Goal: Task Accomplishment & Management: Manage account settings

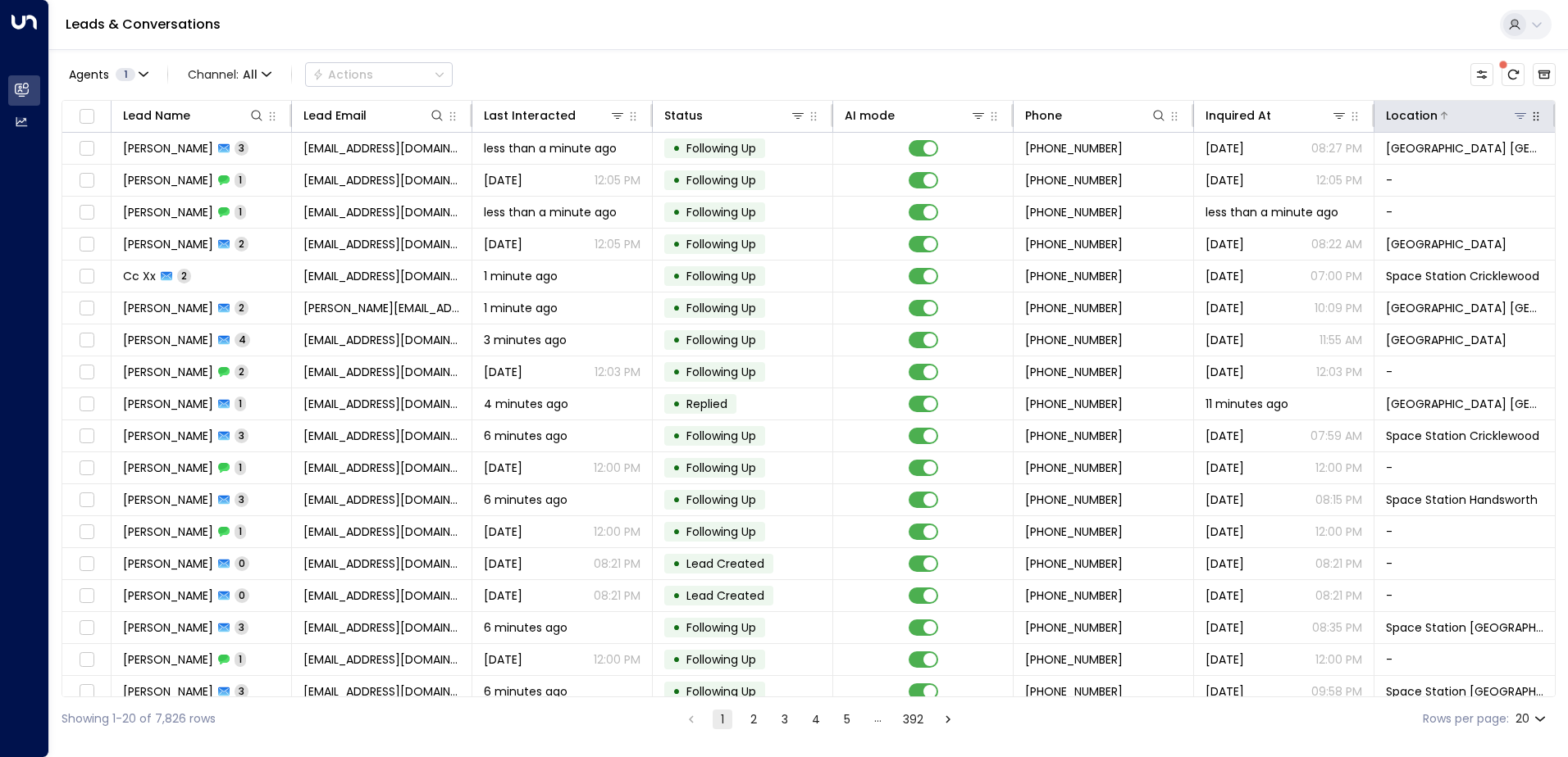
click at [1522, 118] on button at bounding box center [1520, 115] width 17 height 17
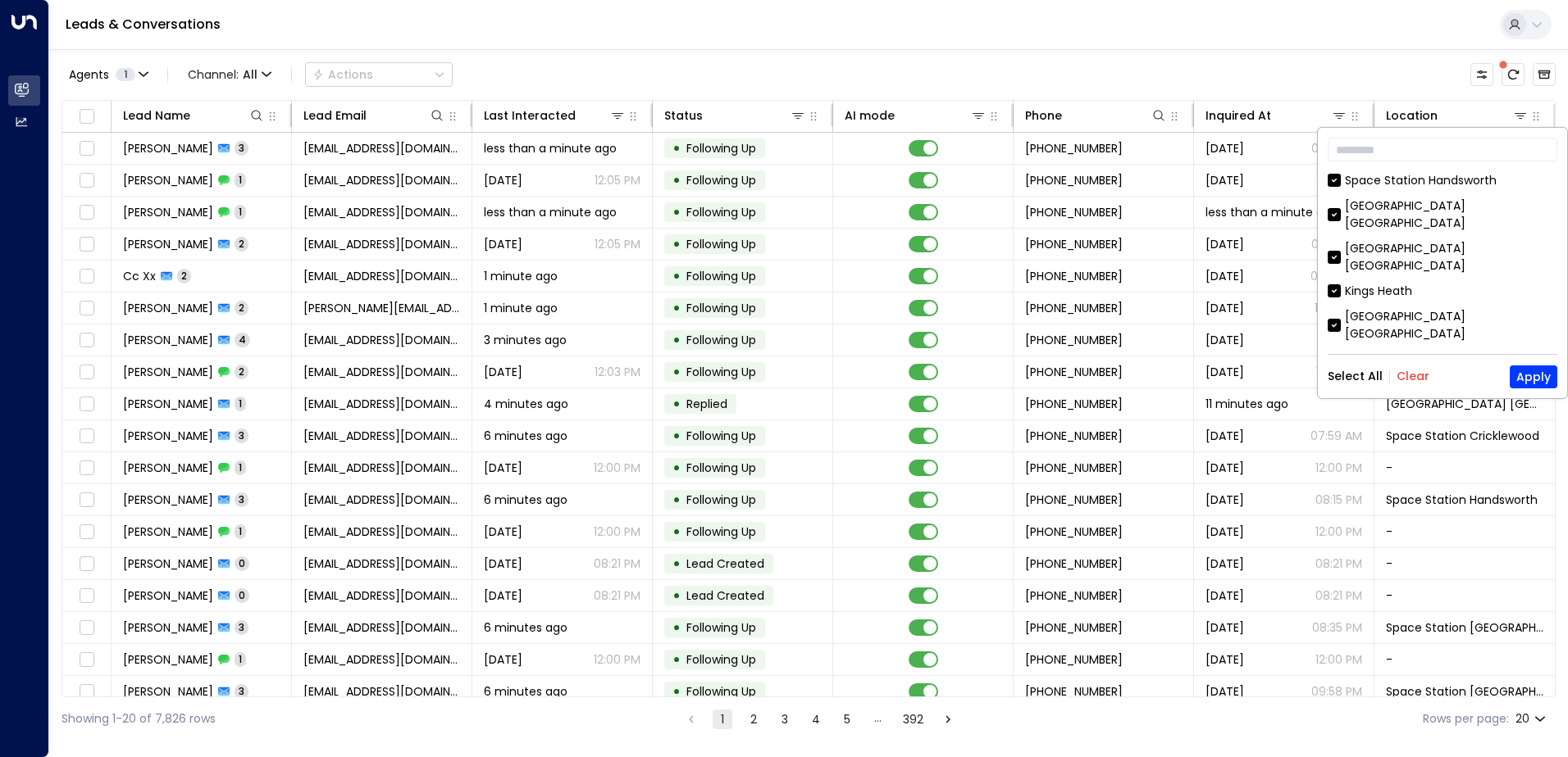
click at [1412, 370] on button "Clear" at bounding box center [1412, 376] width 33 height 13
click at [1455, 240] on div "[GEOGRAPHIC_DATA] [GEOGRAPHIC_DATA]" at bounding box center [1452, 257] width 213 height 34
click at [1514, 374] on button "Apply" at bounding box center [1534, 376] width 47 height 23
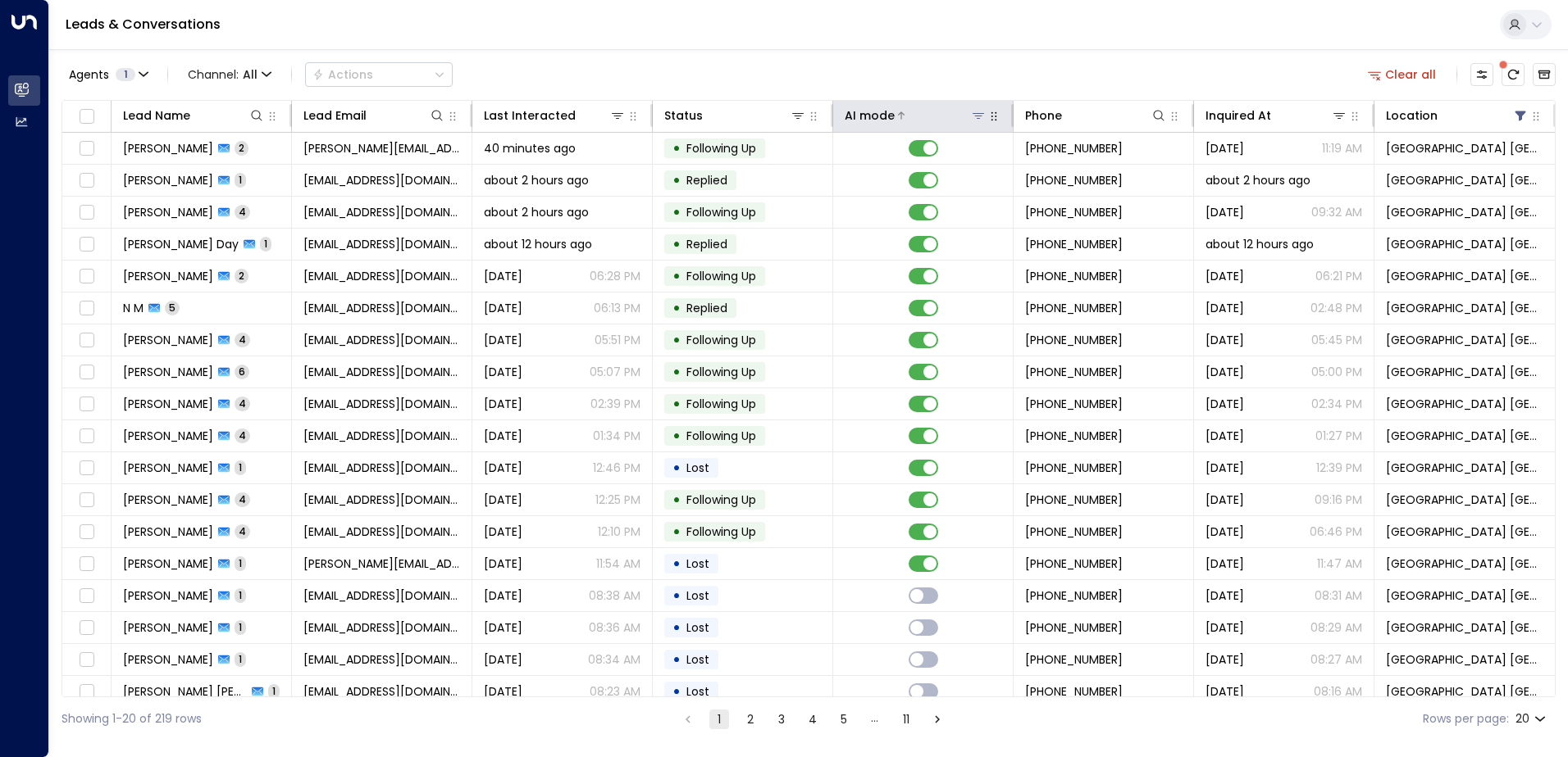
click at [976, 115] on icon at bounding box center [978, 115] width 13 height 13
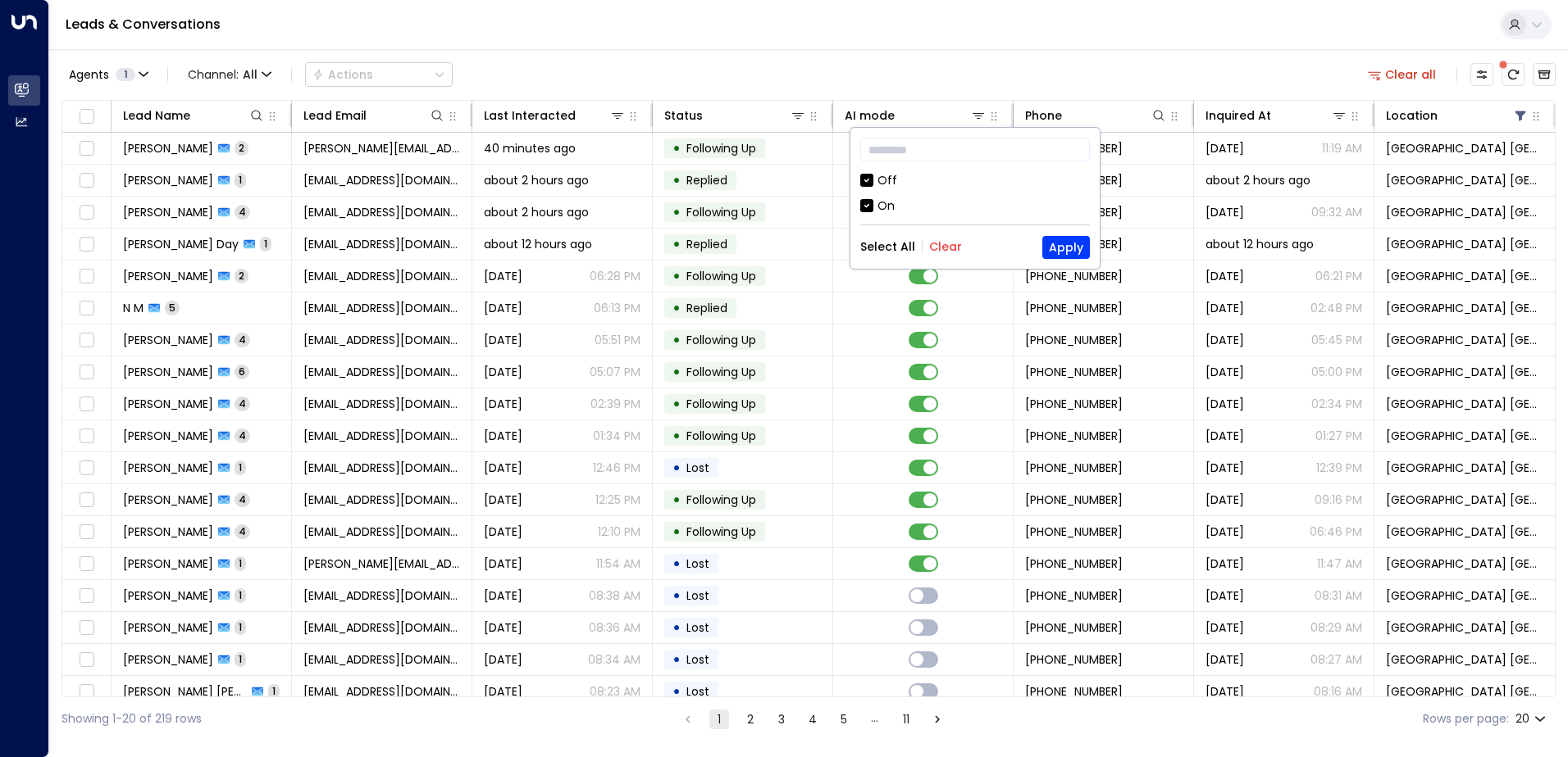
click at [878, 176] on div "Off" at bounding box center [887, 180] width 20 height 17
click at [1067, 250] on button "Apply" at bounding box center [1066, 247] width 47 height 23
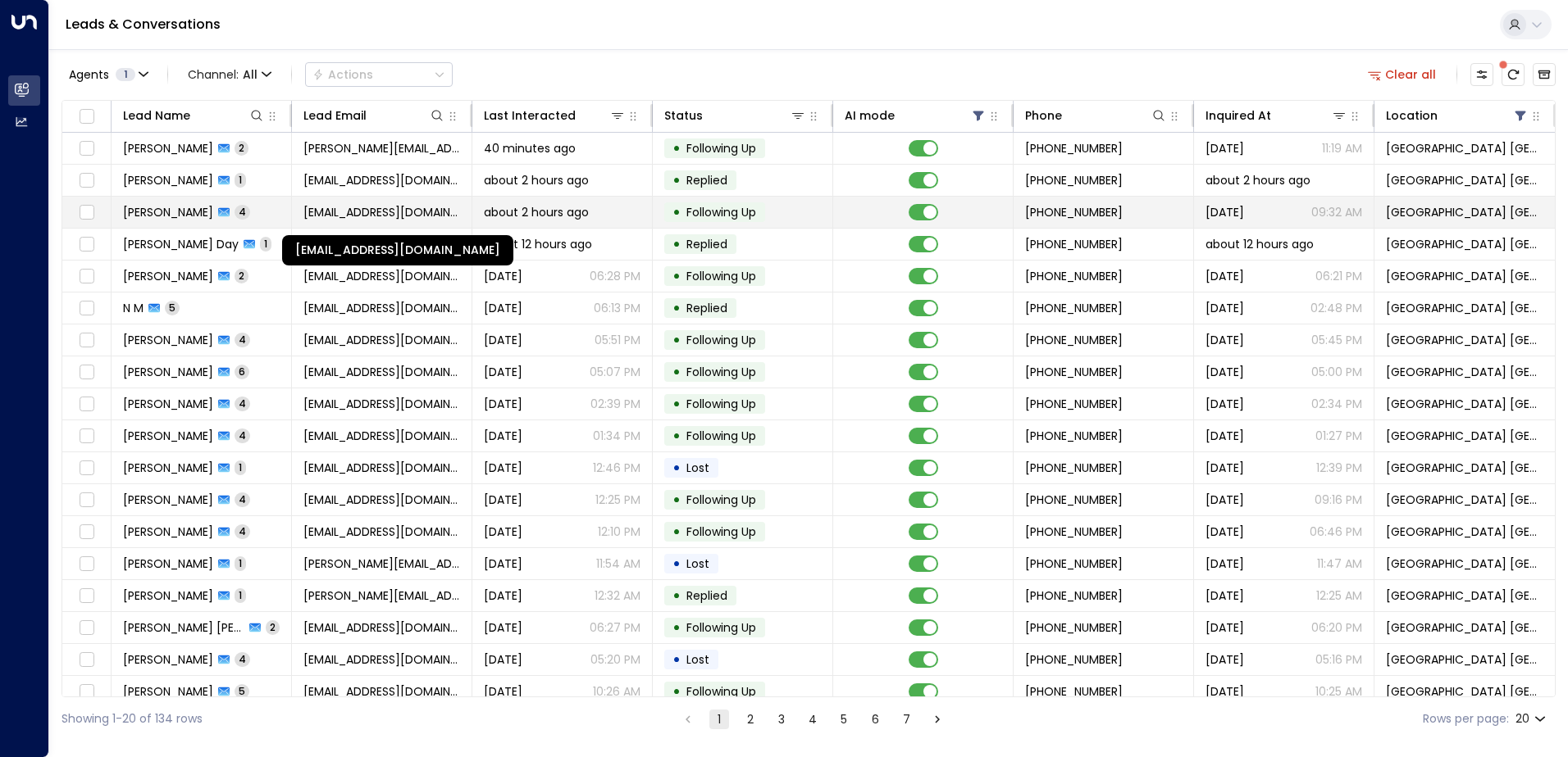
click at [359, 214] on span "[EMAIL_ADDRESS][DOMAIN_NAME]" at bounding box center [381, 212] width 157 height 17
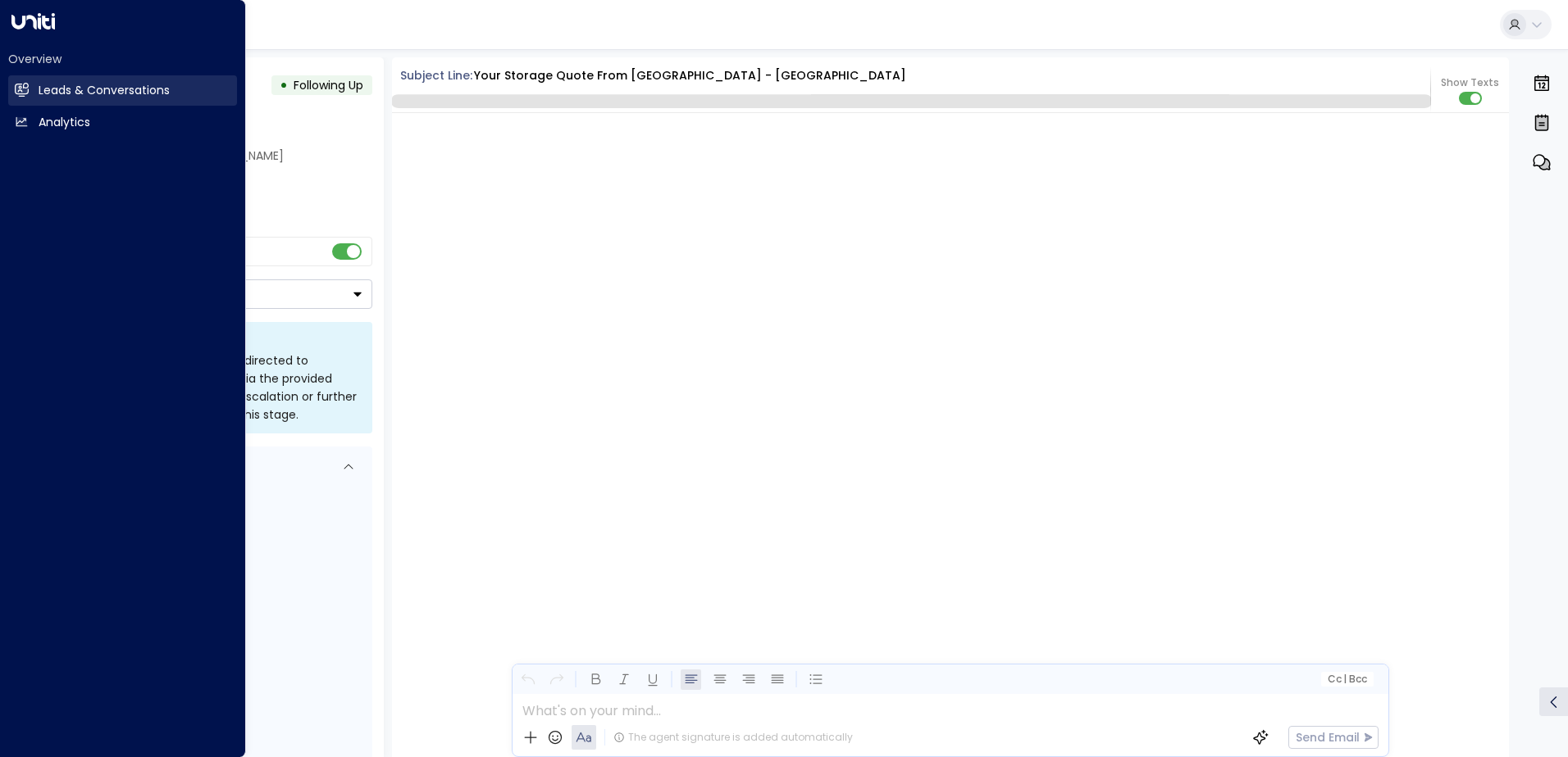
scroll to position [3311, 0]
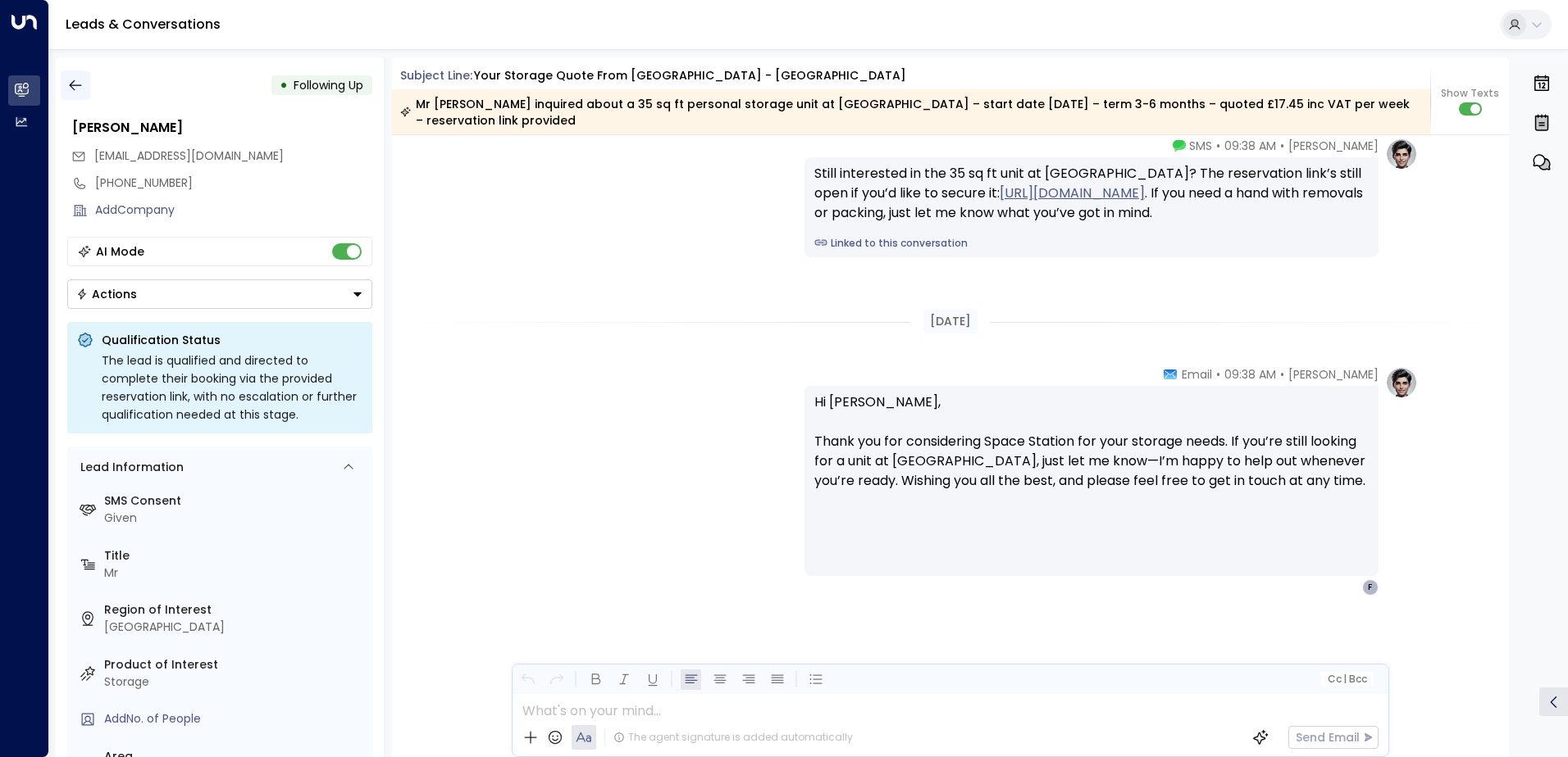
click at [69, 86] on icon "button" at bounding box center [75, 86] width 12 height 11
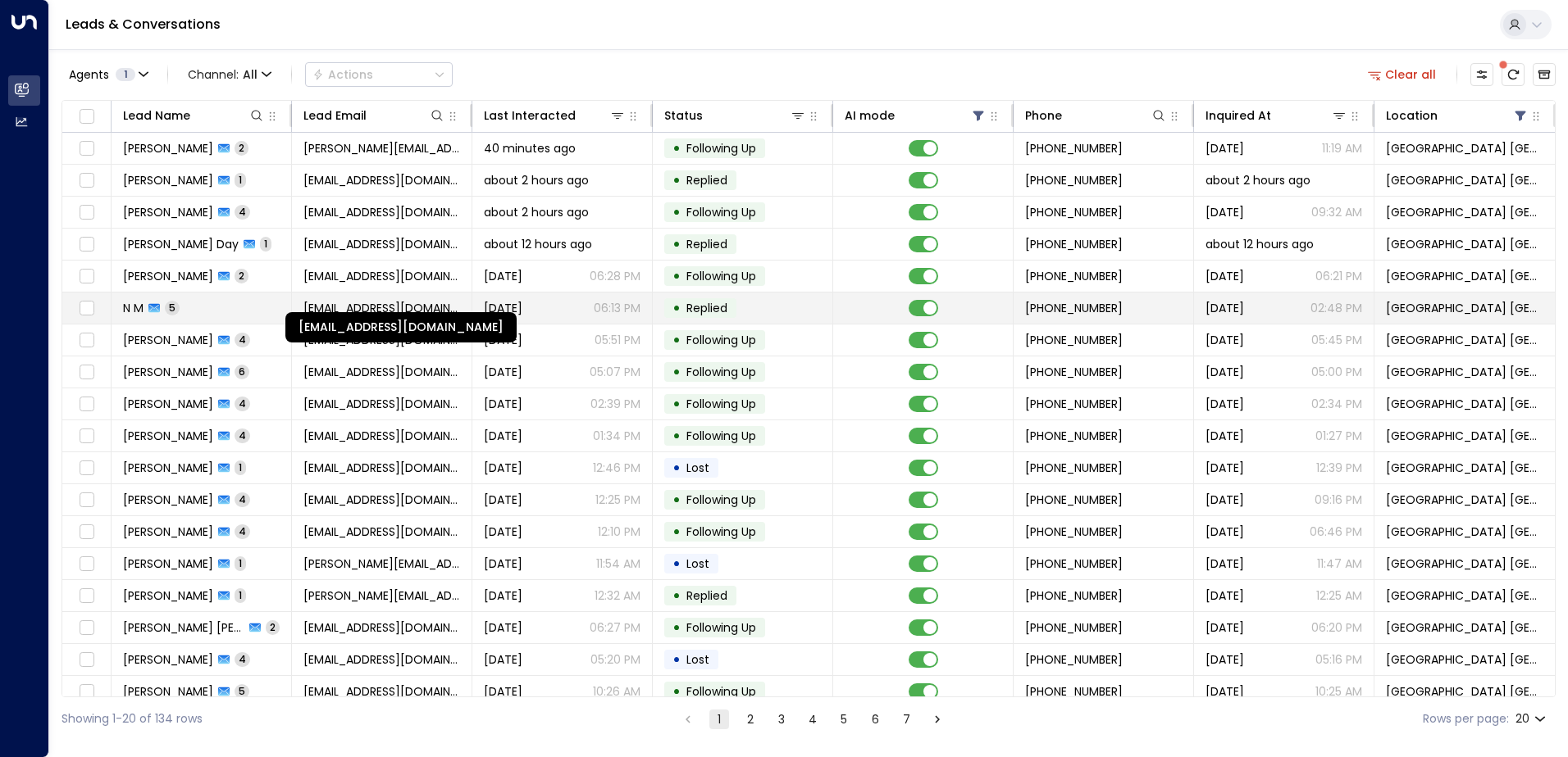
scroll to position [81, 0]
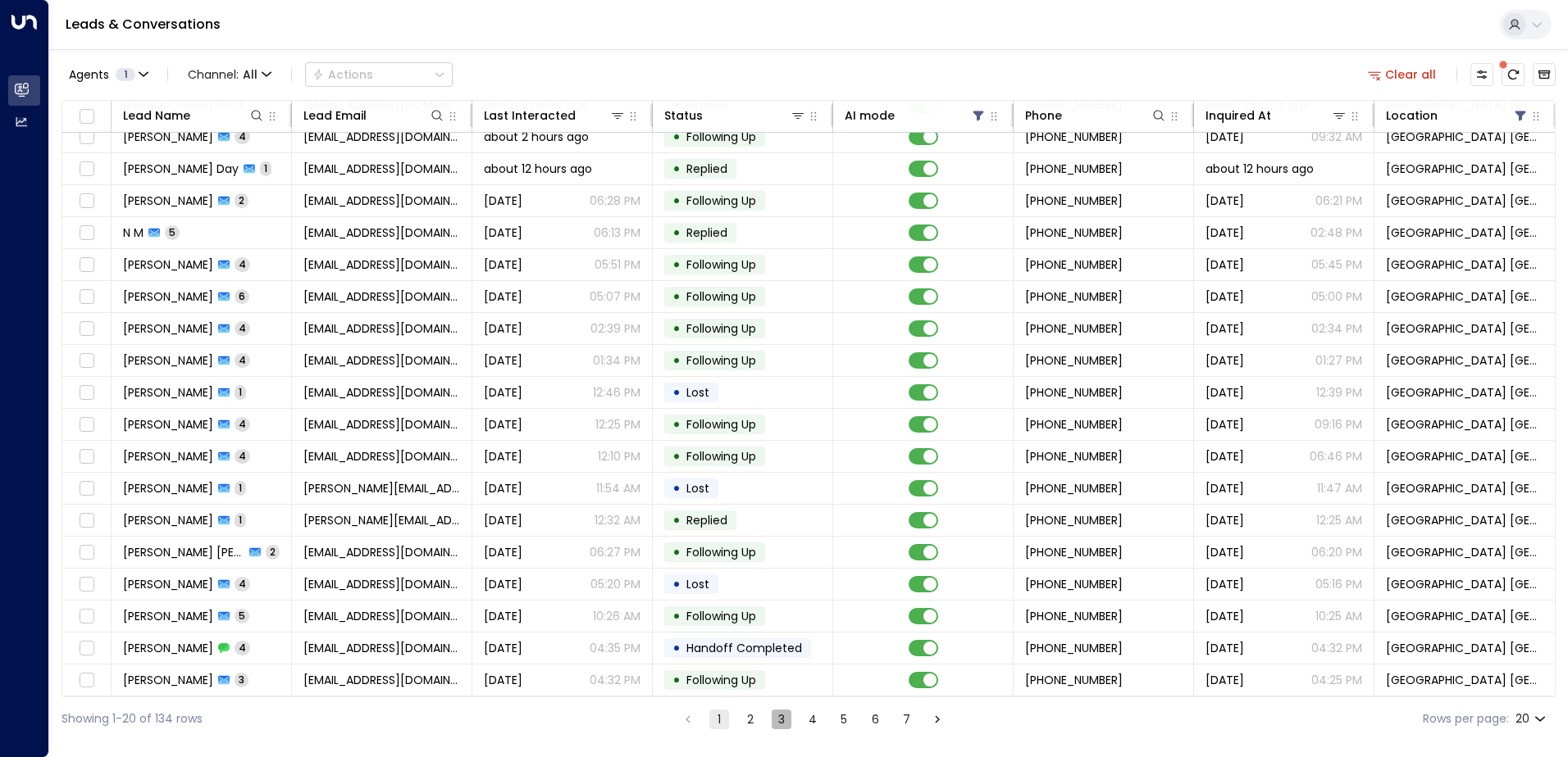
click at [782, 723] on button "3" at bounding box center [782, 720] width 20 height 20
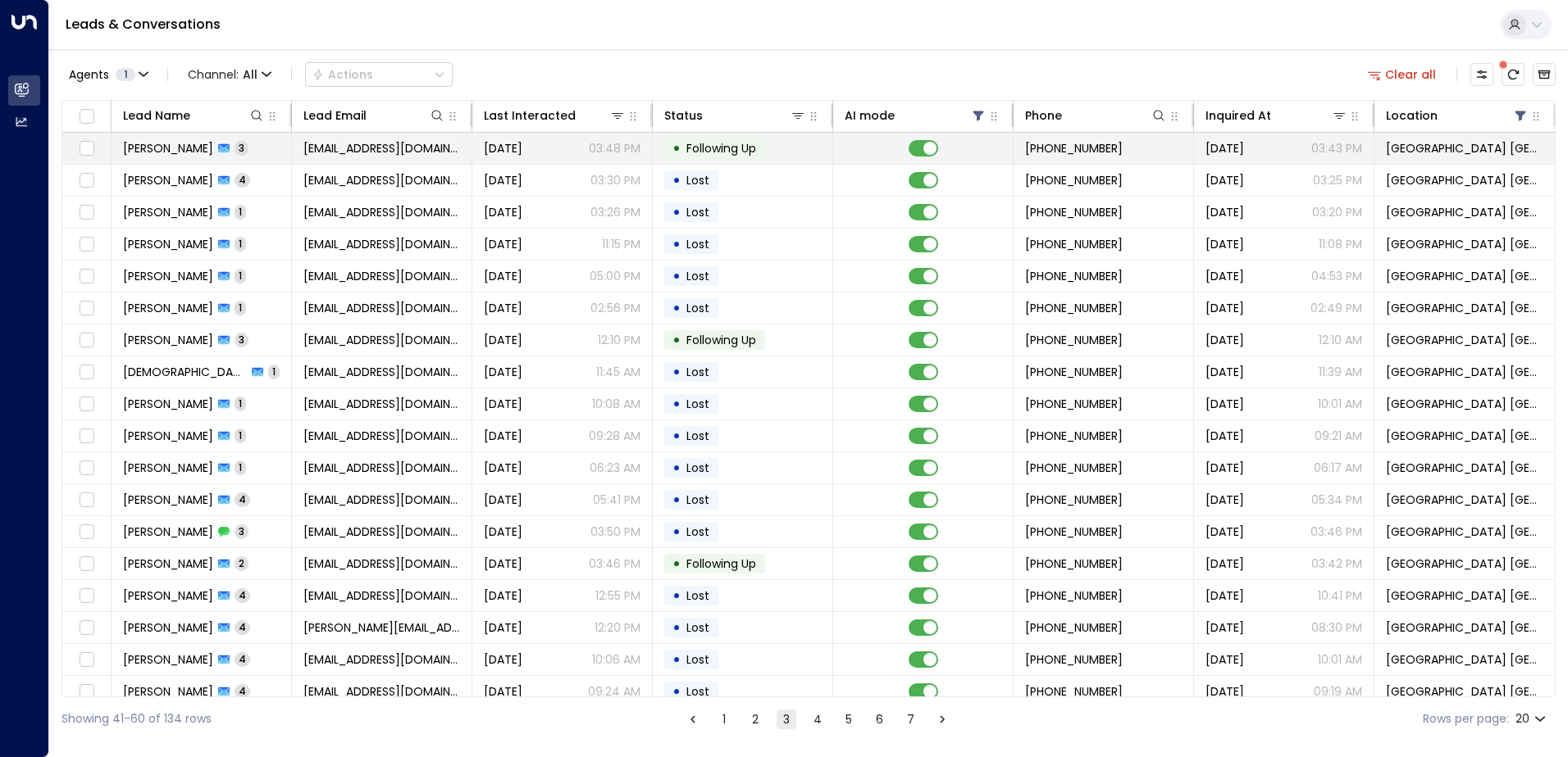
click at [387, 157] on td "[EMAIL_ADDRESS][DOMAIN_NAME]" at bounding box center [381, 149] width 180 height 32
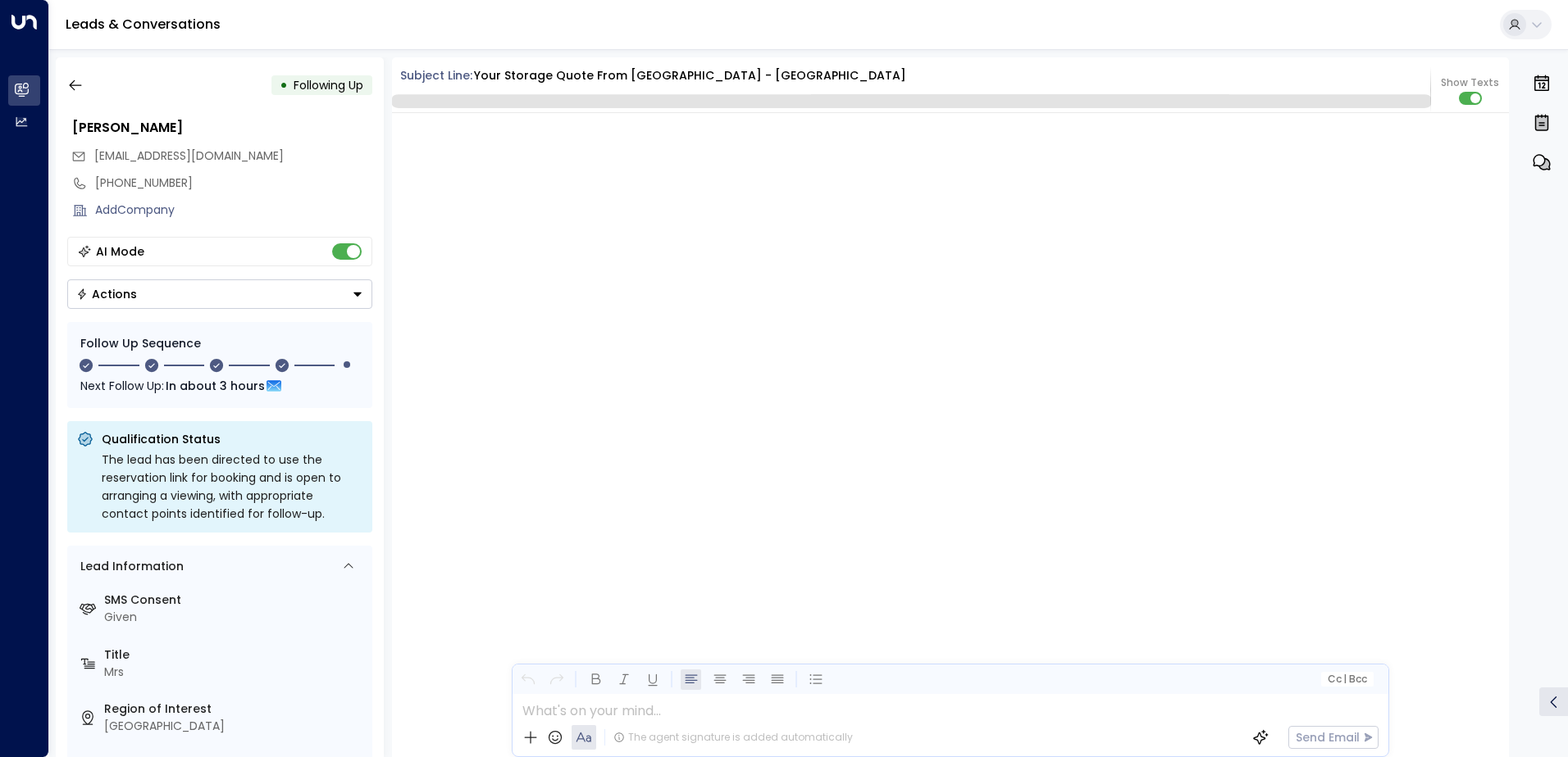
scroll to position [2776, 0]
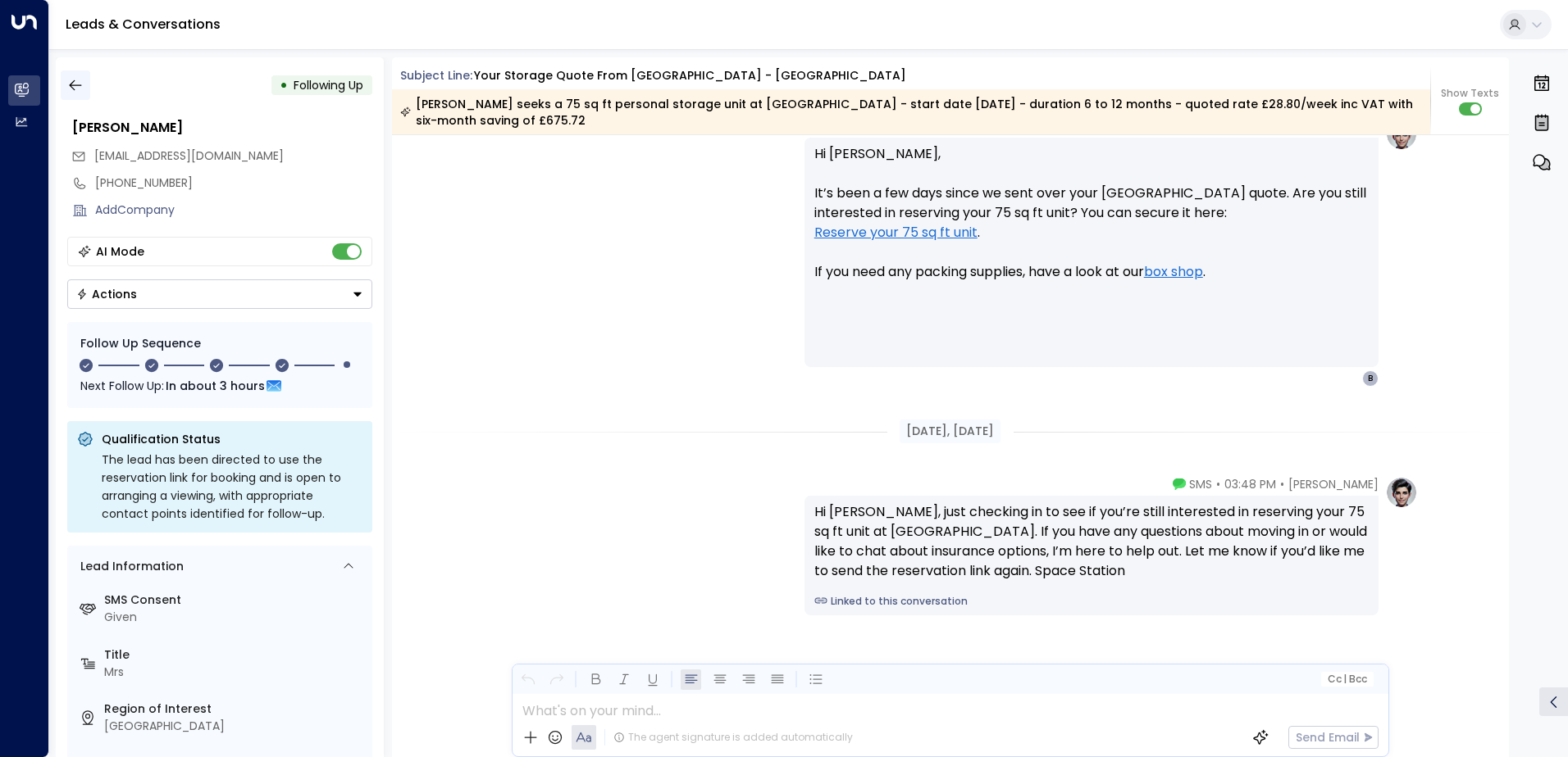
click at [69, 81] on icon "button" at bounding box center [75, 85] width 17 height 17
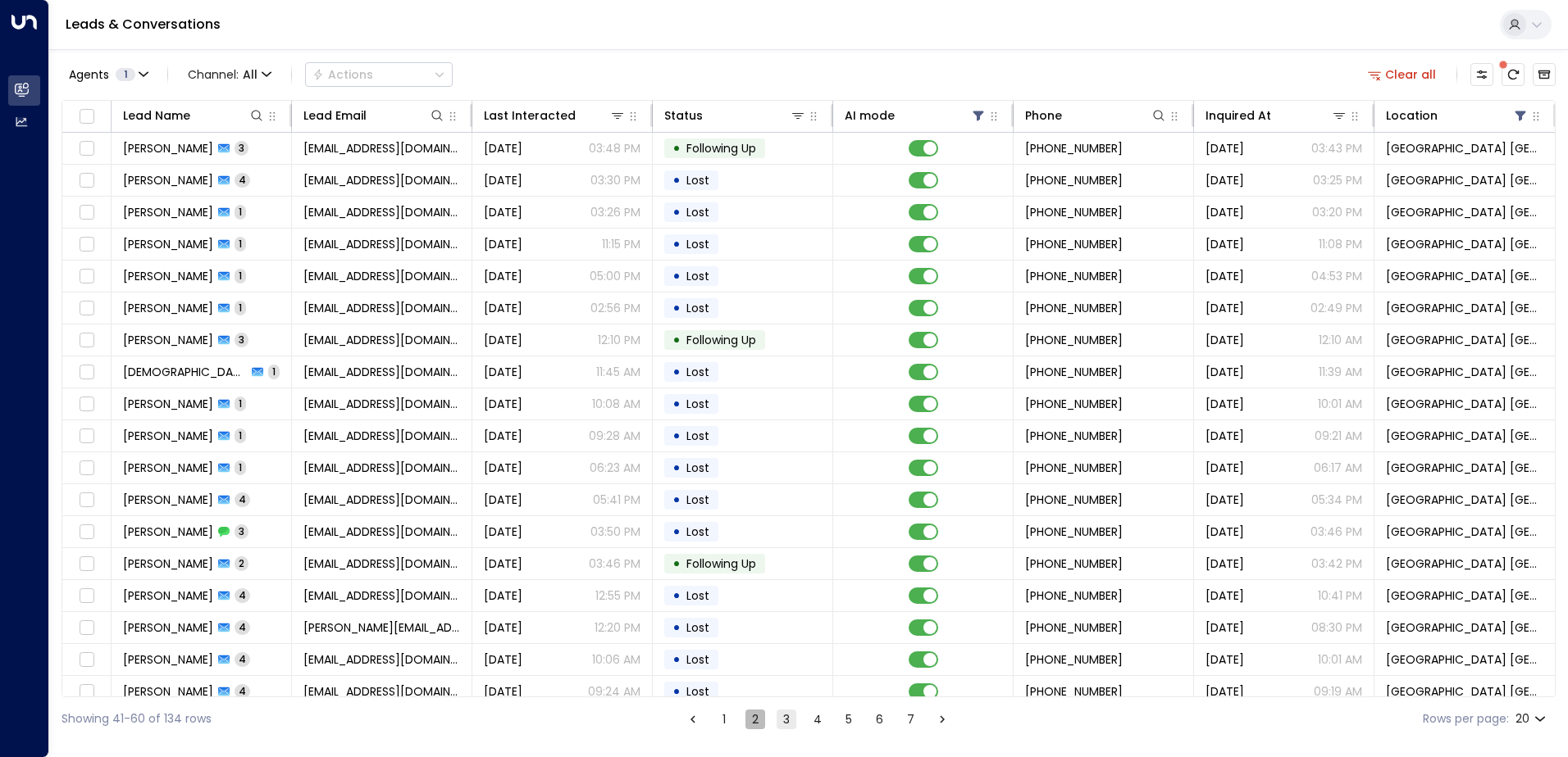
click at [754, 717] on button "2" at bounding box center [755, 720] width 20 height 20
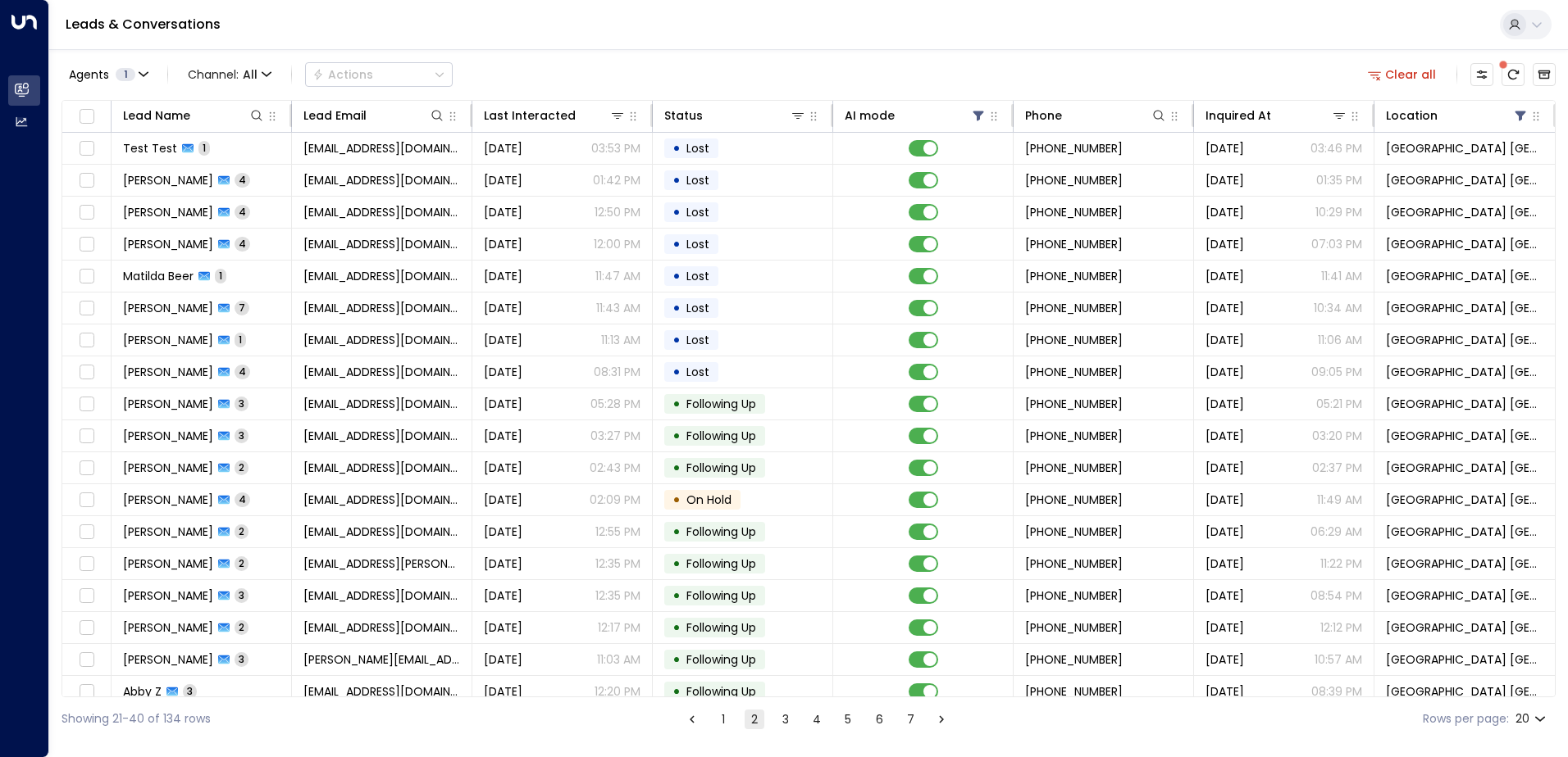
scroll to position [81, 0]
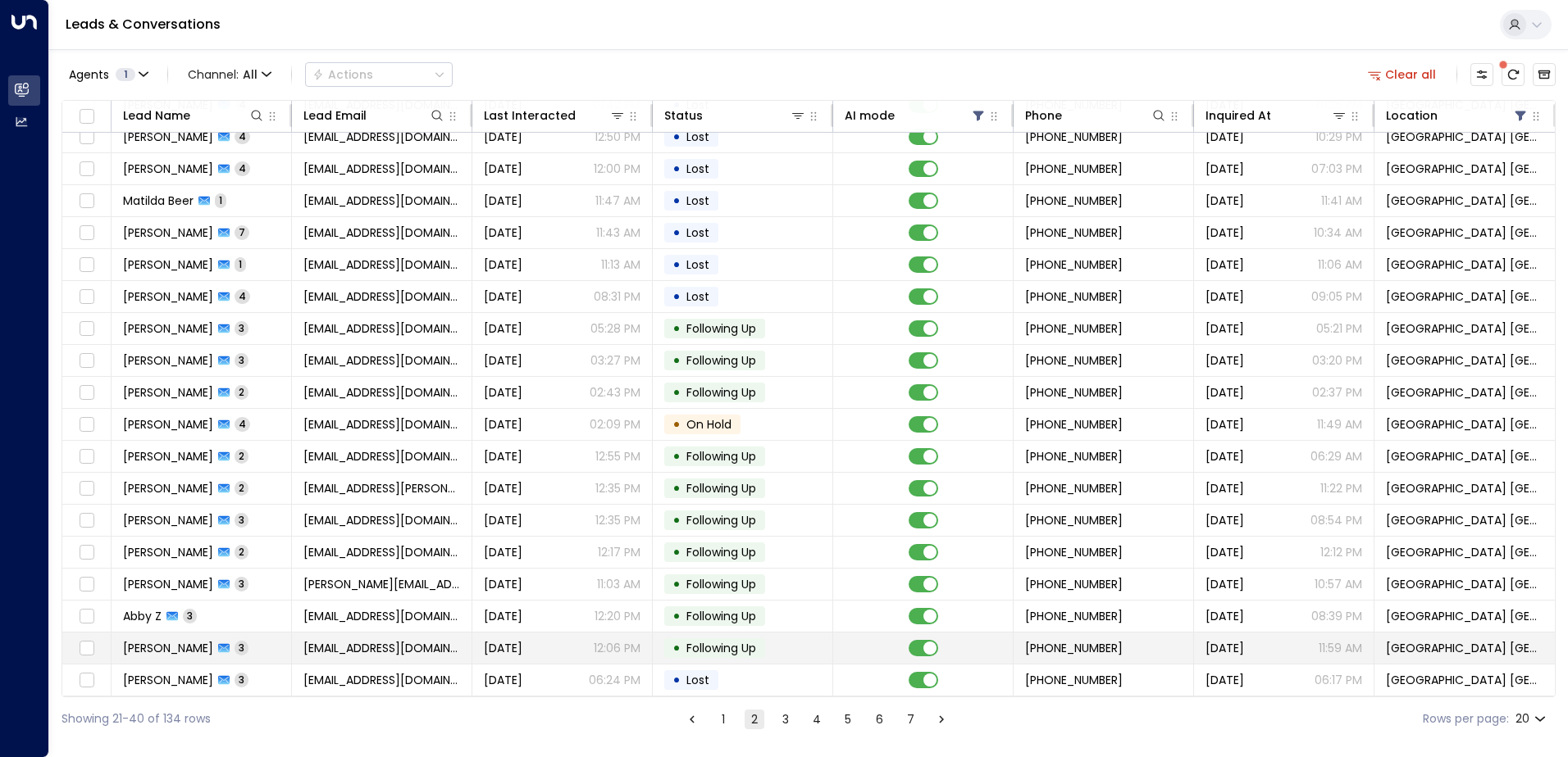
click at [336, 640] on span "[EMAIL_ADDRESS][DOMAIN_NAME]" at bounding box center [381, 648] width 157 height 17
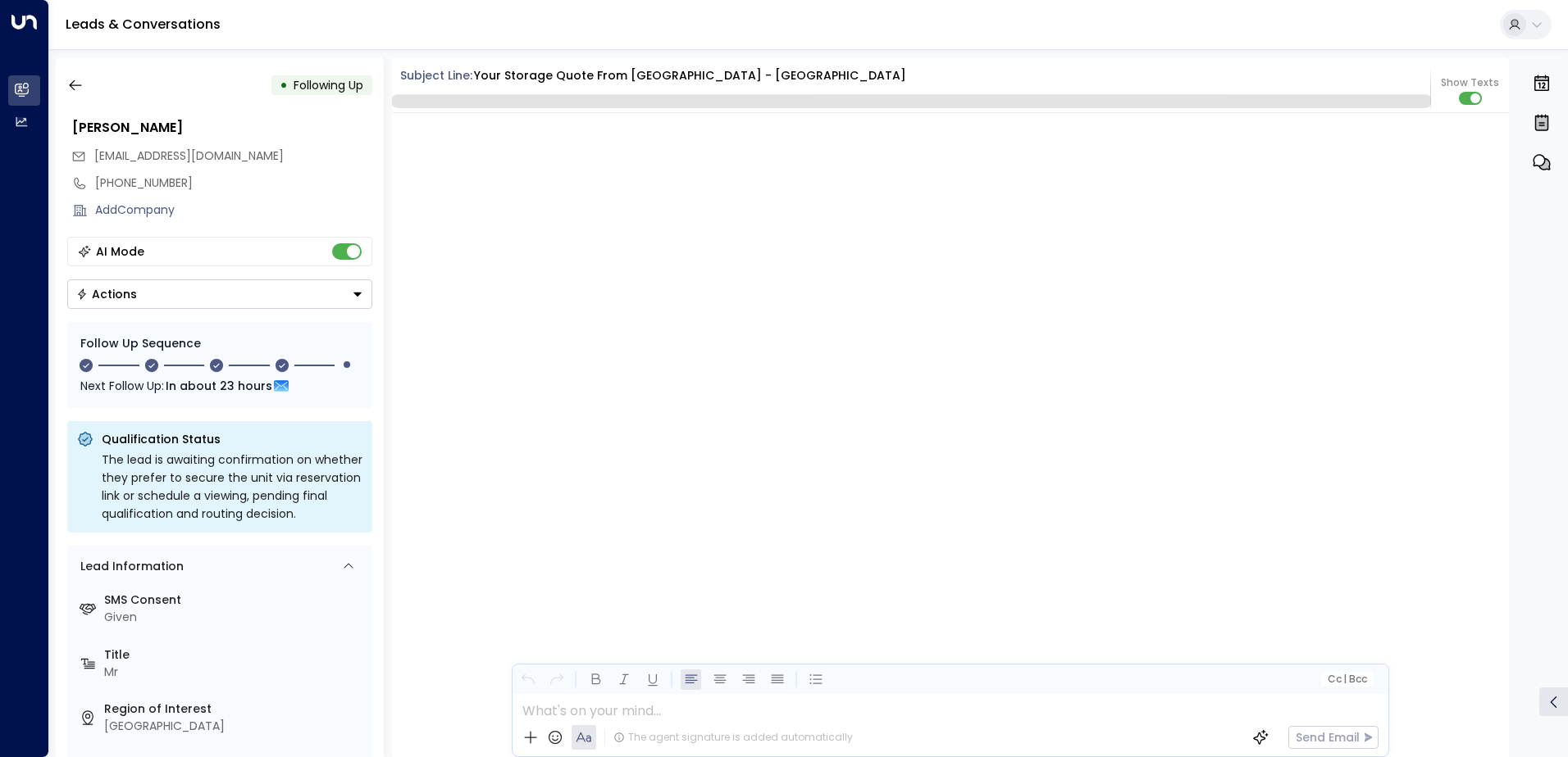
scroll to position [2129, 0]
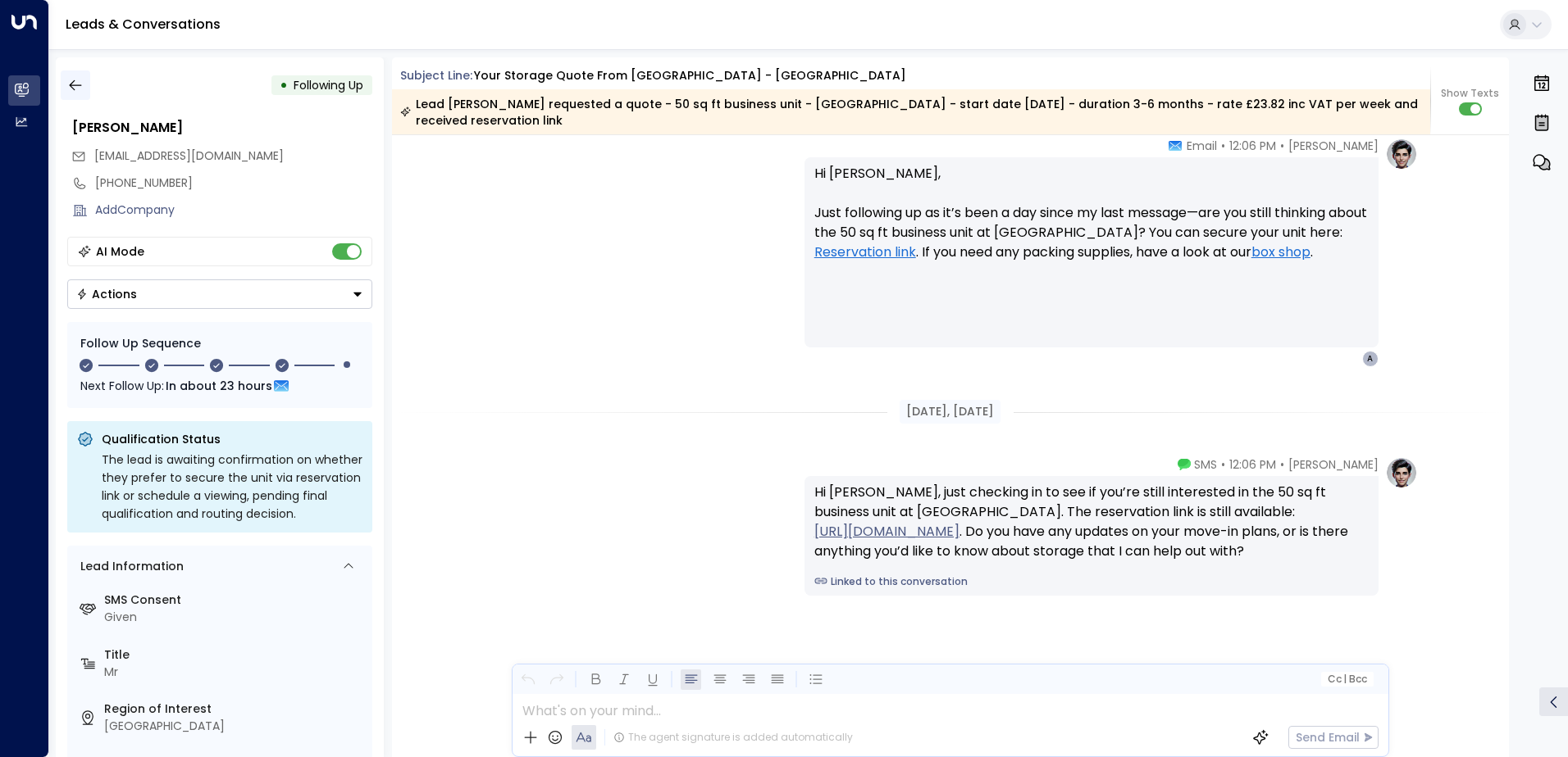
click at [79, 81] on icon "button" at bounding box center [75, 85] width 17 height 17
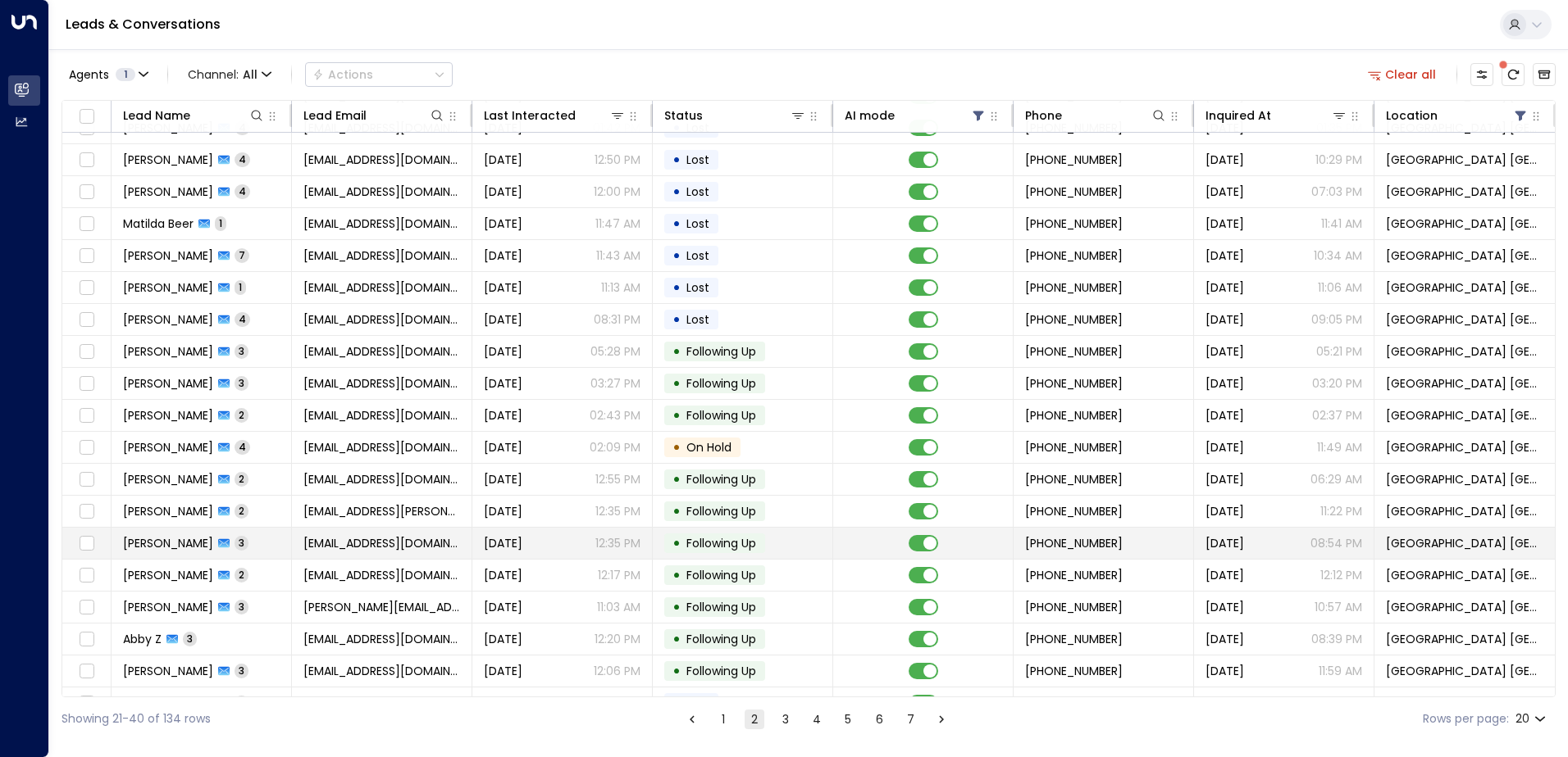
scroll to position [81, 0]
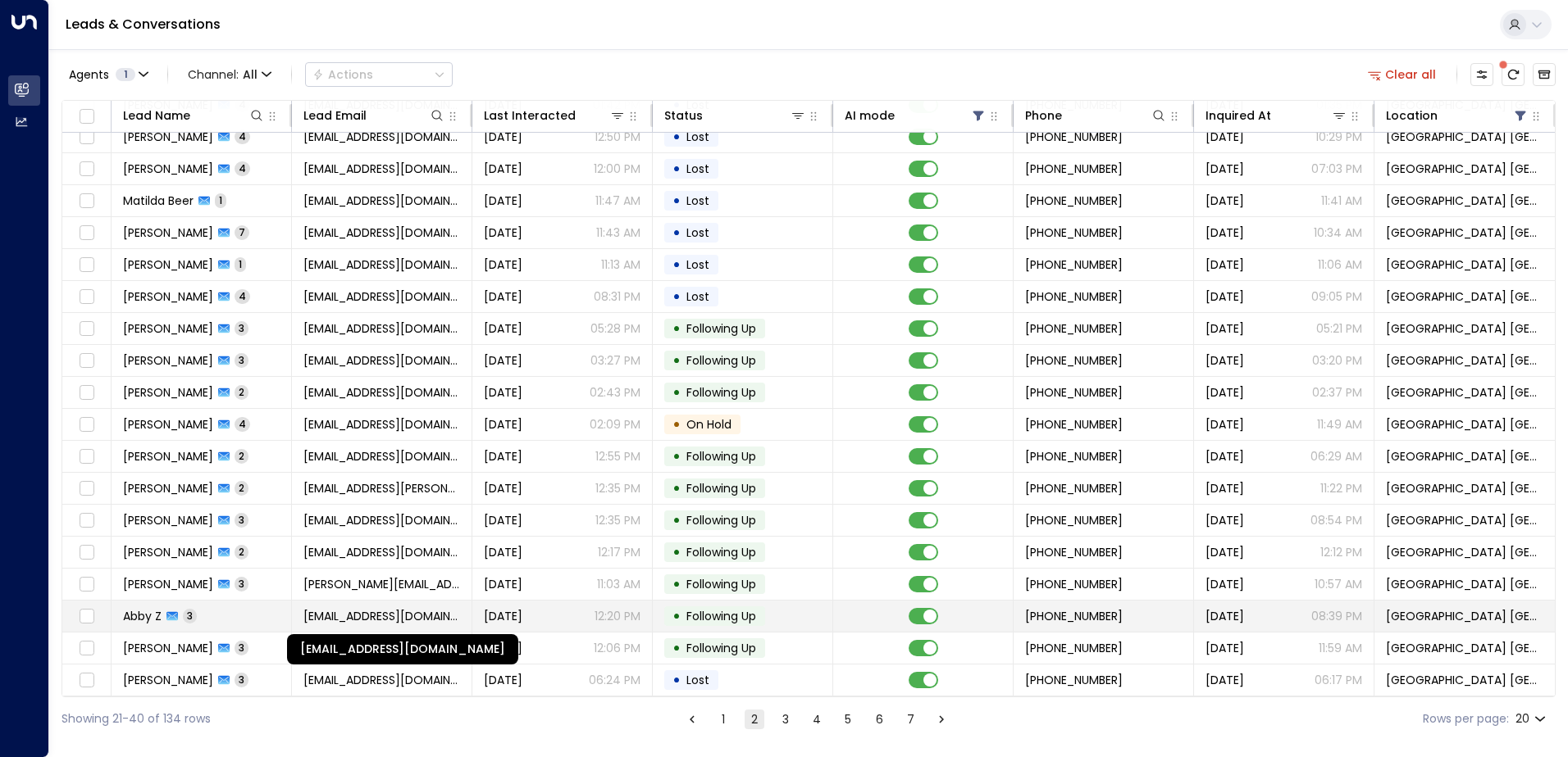
click at [359, 613] on span "[EMAIL_ADDRESS][DOMAIN_NAME]" at bounding box center [381, 616] width 157 height 17
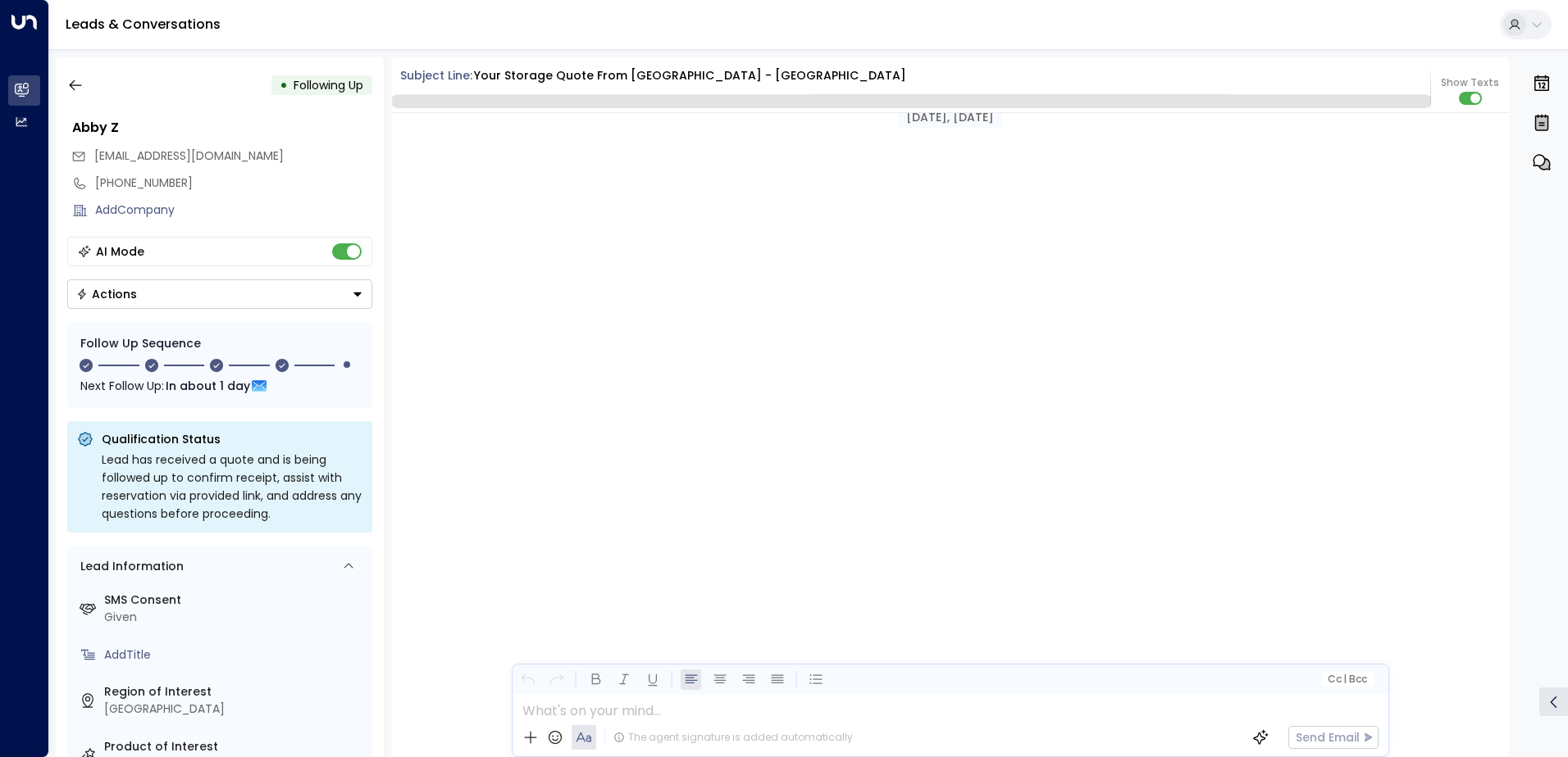
scroll to position [2383, 0]
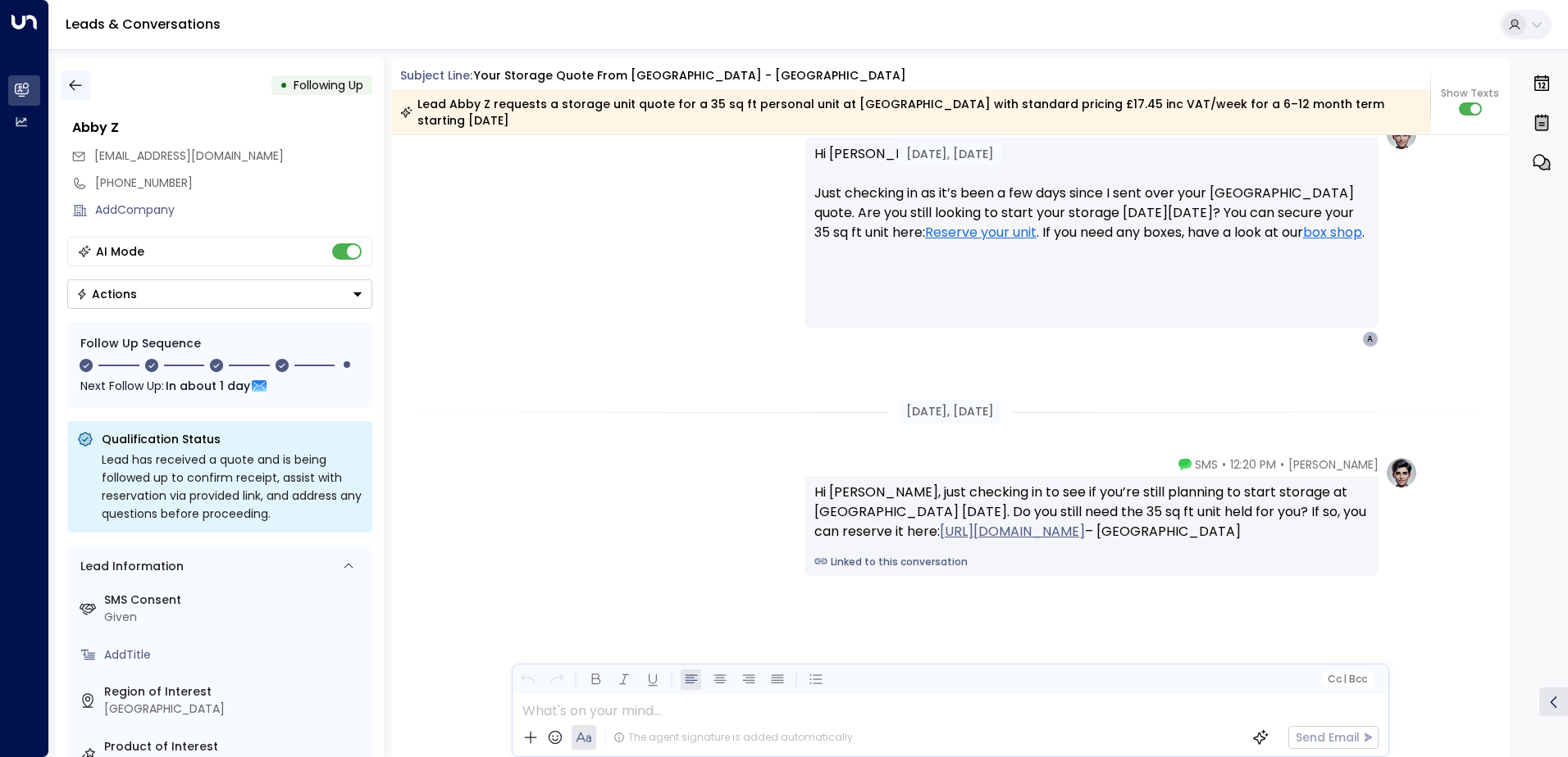
click at [78, 82] on icon "button" at bounding box center [75, 85] width 17 height 17
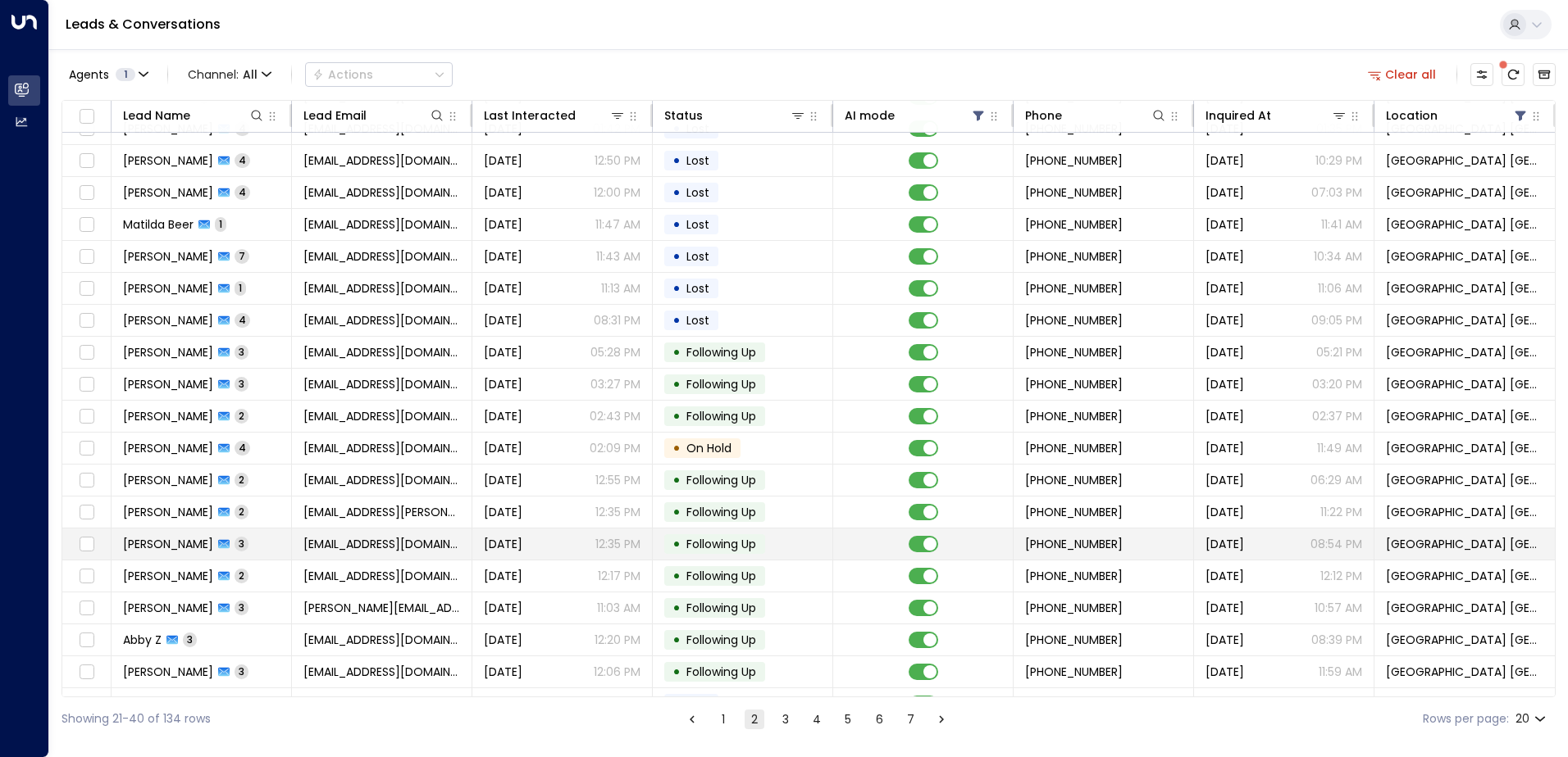
scroll to position [81, 0]
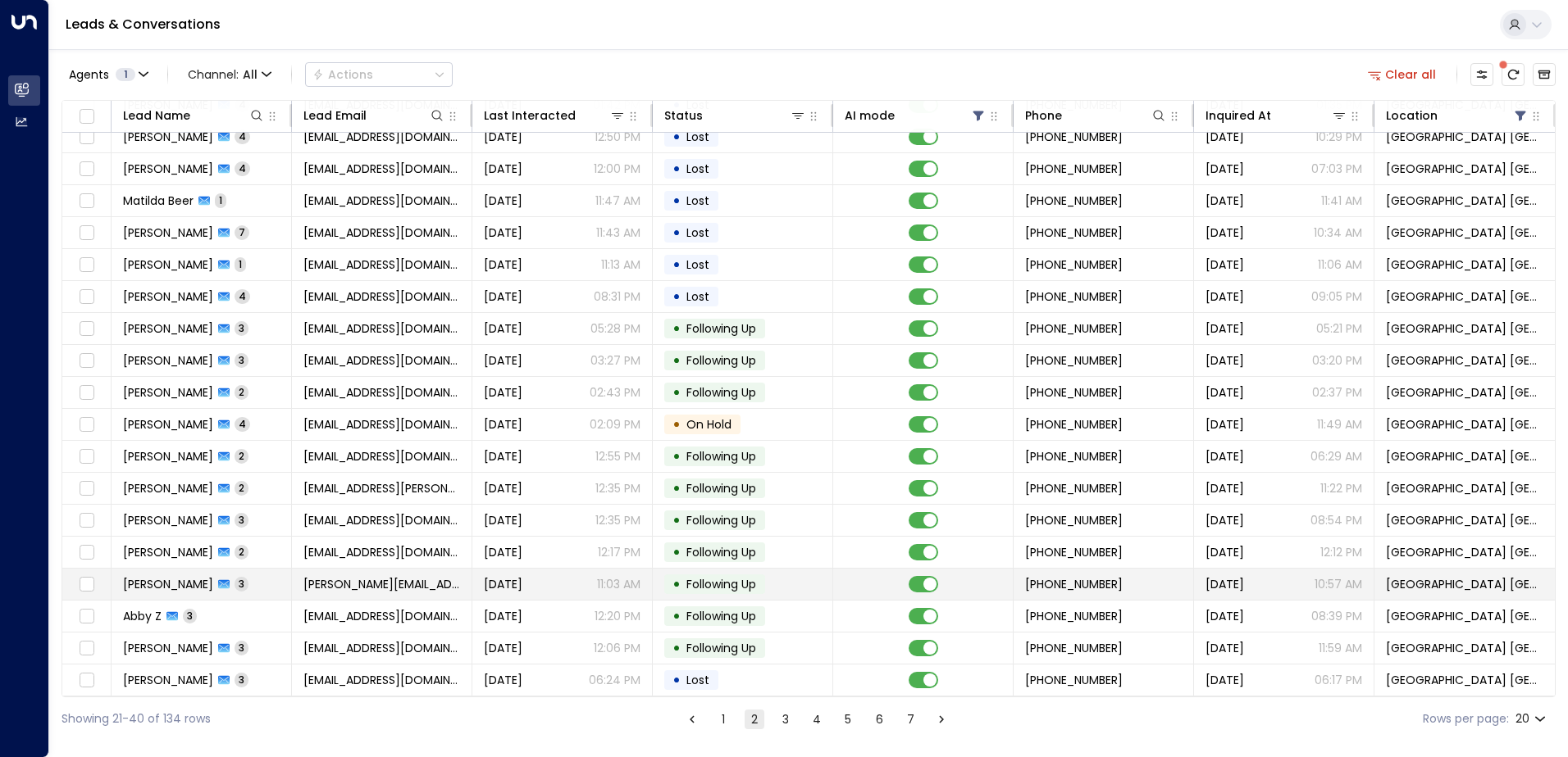
click at [370, 576] on span "[PERSON_NAME][EMAIL_ADDRESS][DOMAIN_NAME]" at bounding box center [381, 584] width 157 height 17
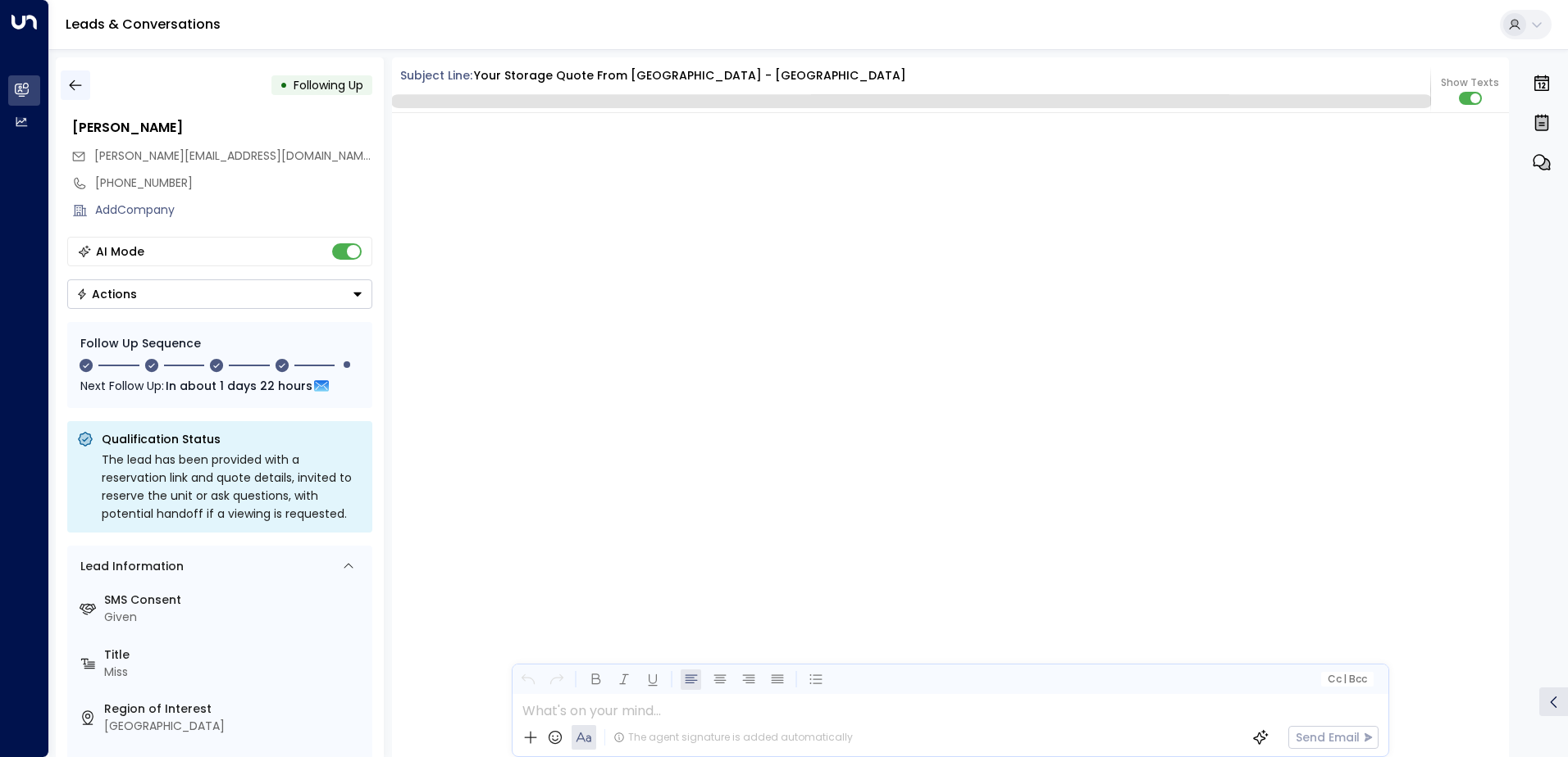
scroll to position [2446, 0]
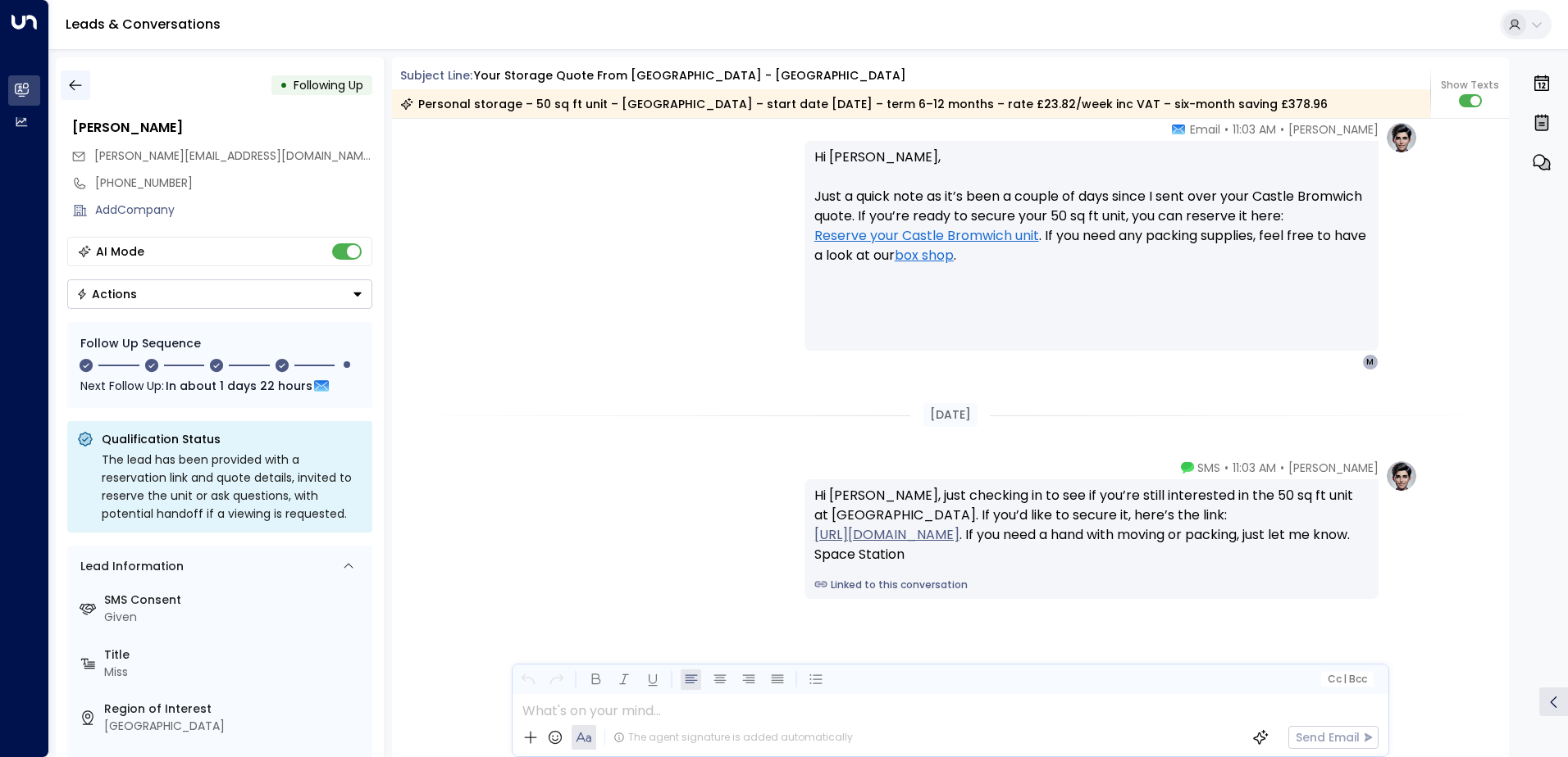
click at [77, 81] on icon "button" at bounding box center [75, 85] width 17 height 17
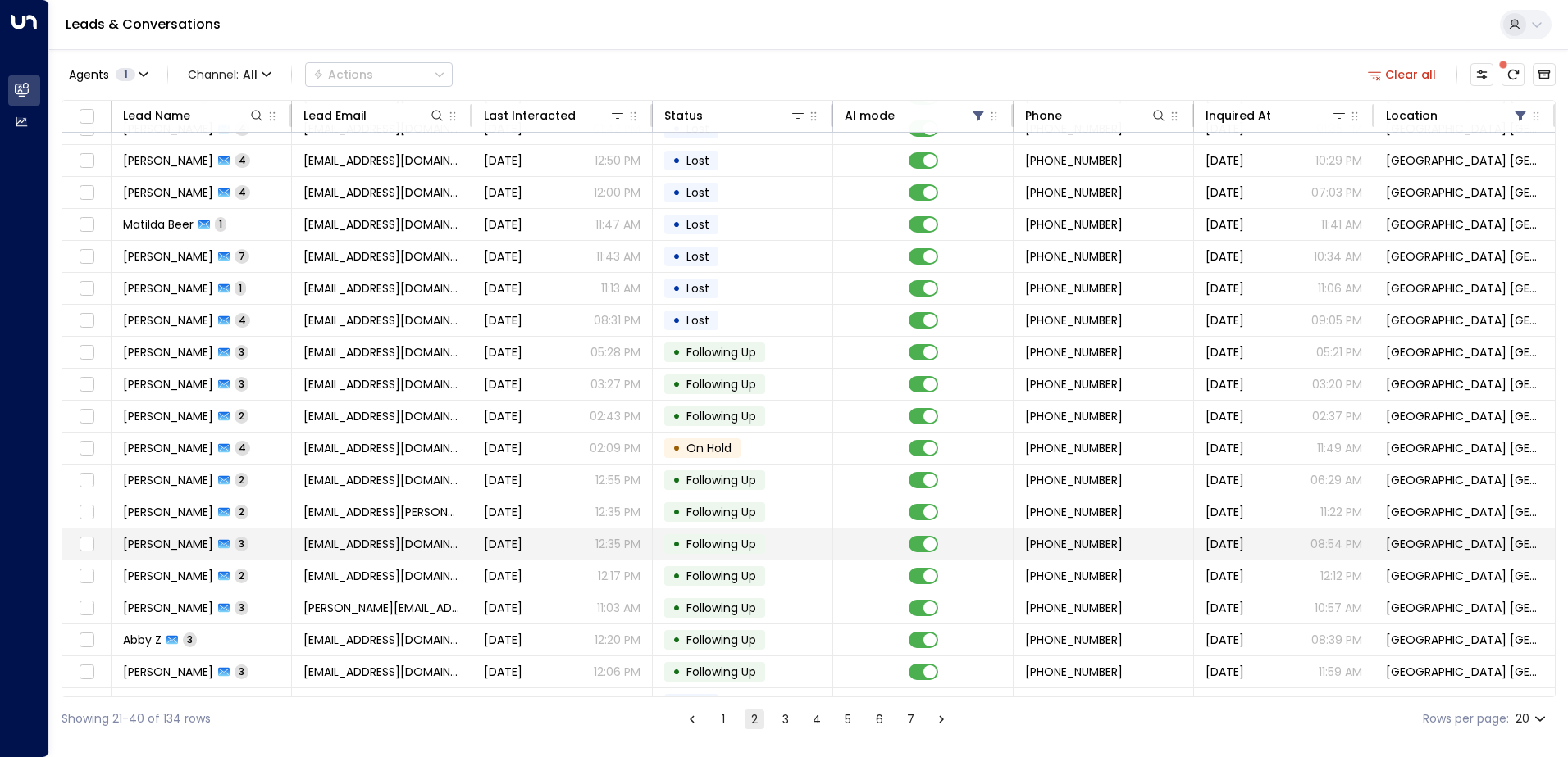
scroll to position [81, 0]
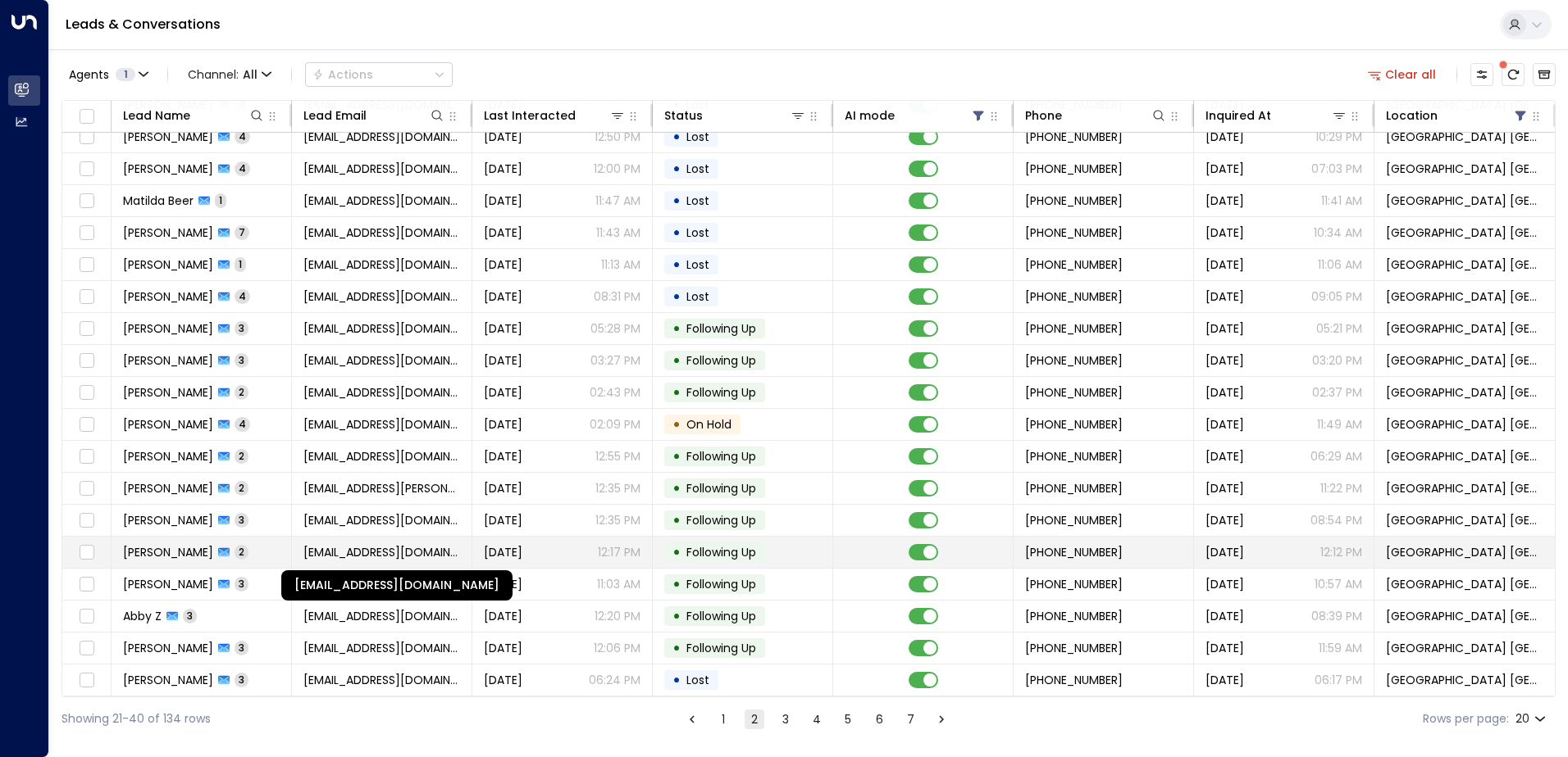
click at [402, 544] on span "[EMAIL_ADDRESS][DOMAIN_NAME]" at bounding box center [381, 552] width 157 height 17
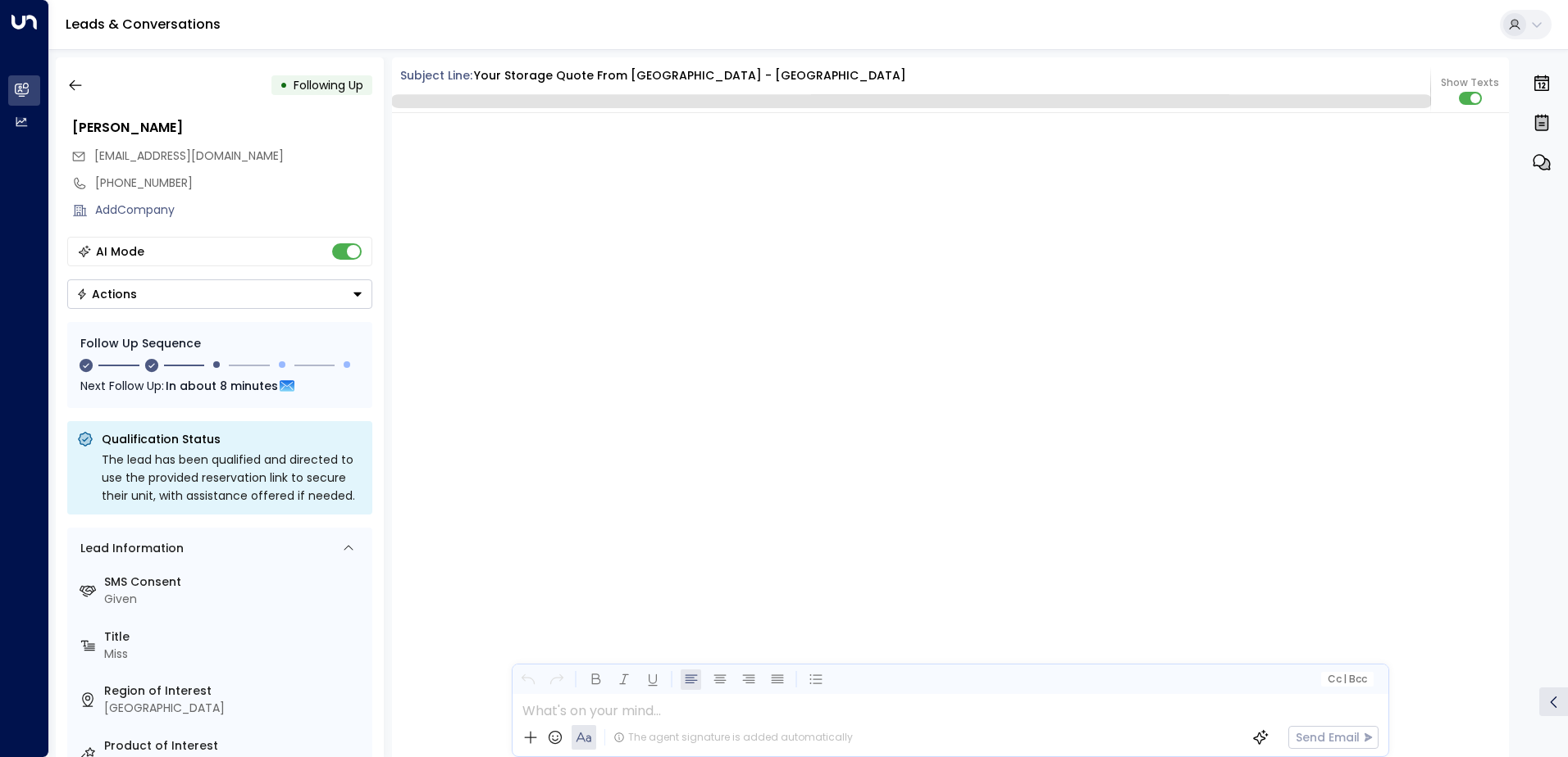
scroll to position [1444, 0]
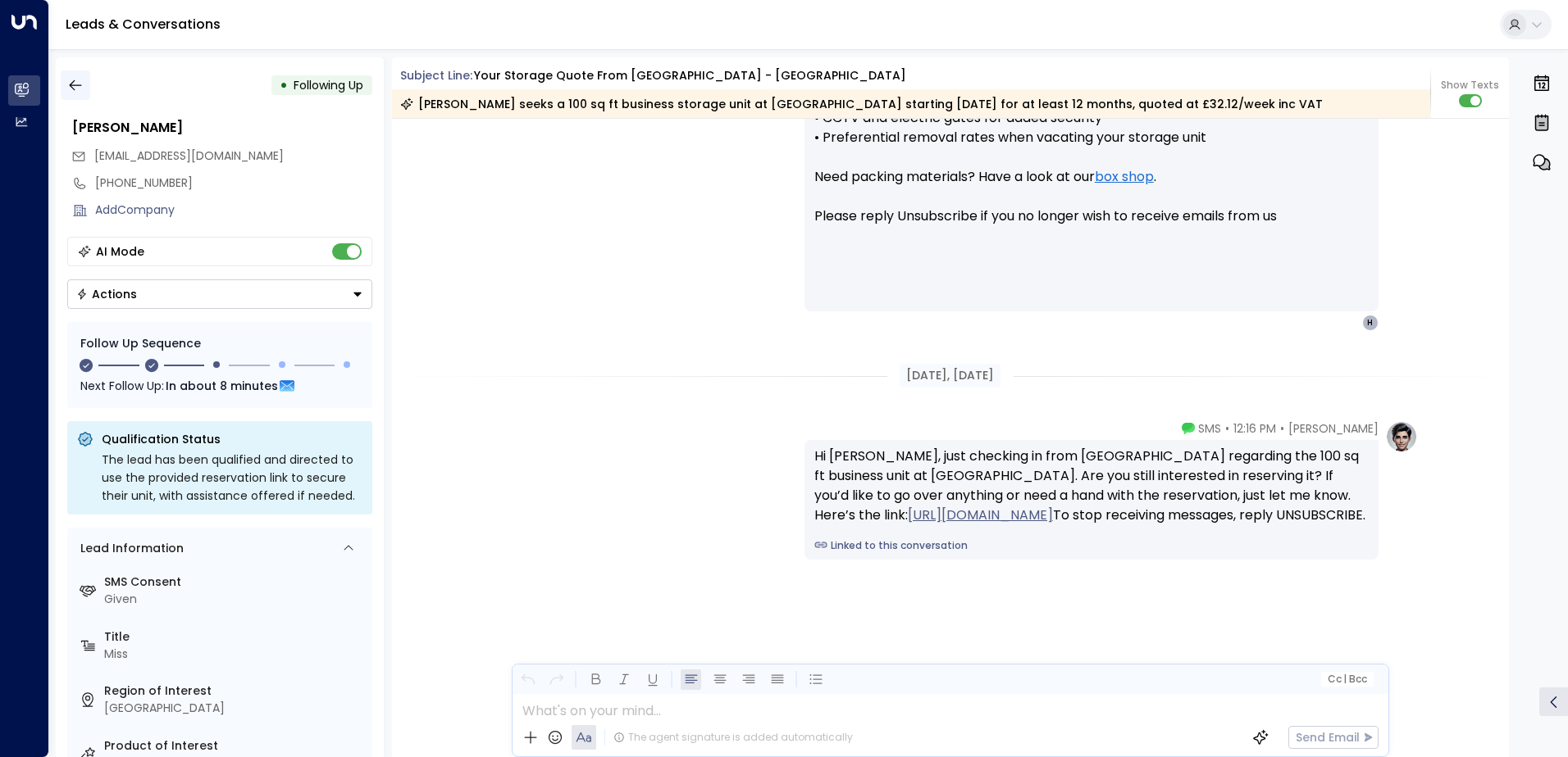
click at [76, 81] on icon "button" at bounding box center [75, 85] width 17 height 17
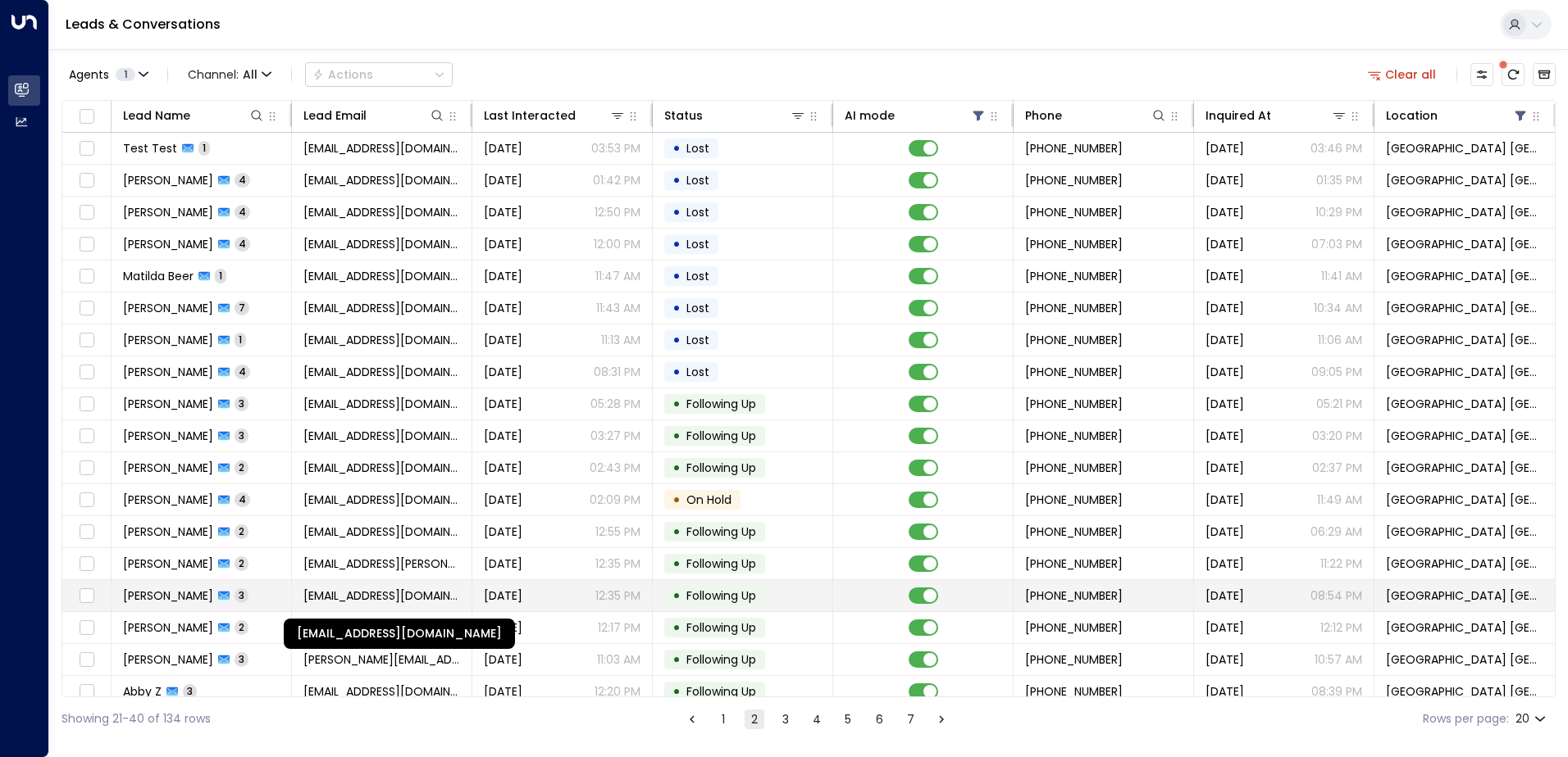
click at [426, 588] on span "[EMAIL_ADDRESS][DOMAIN_NAME]" at bounding box center [381, 596] width 157 height 17
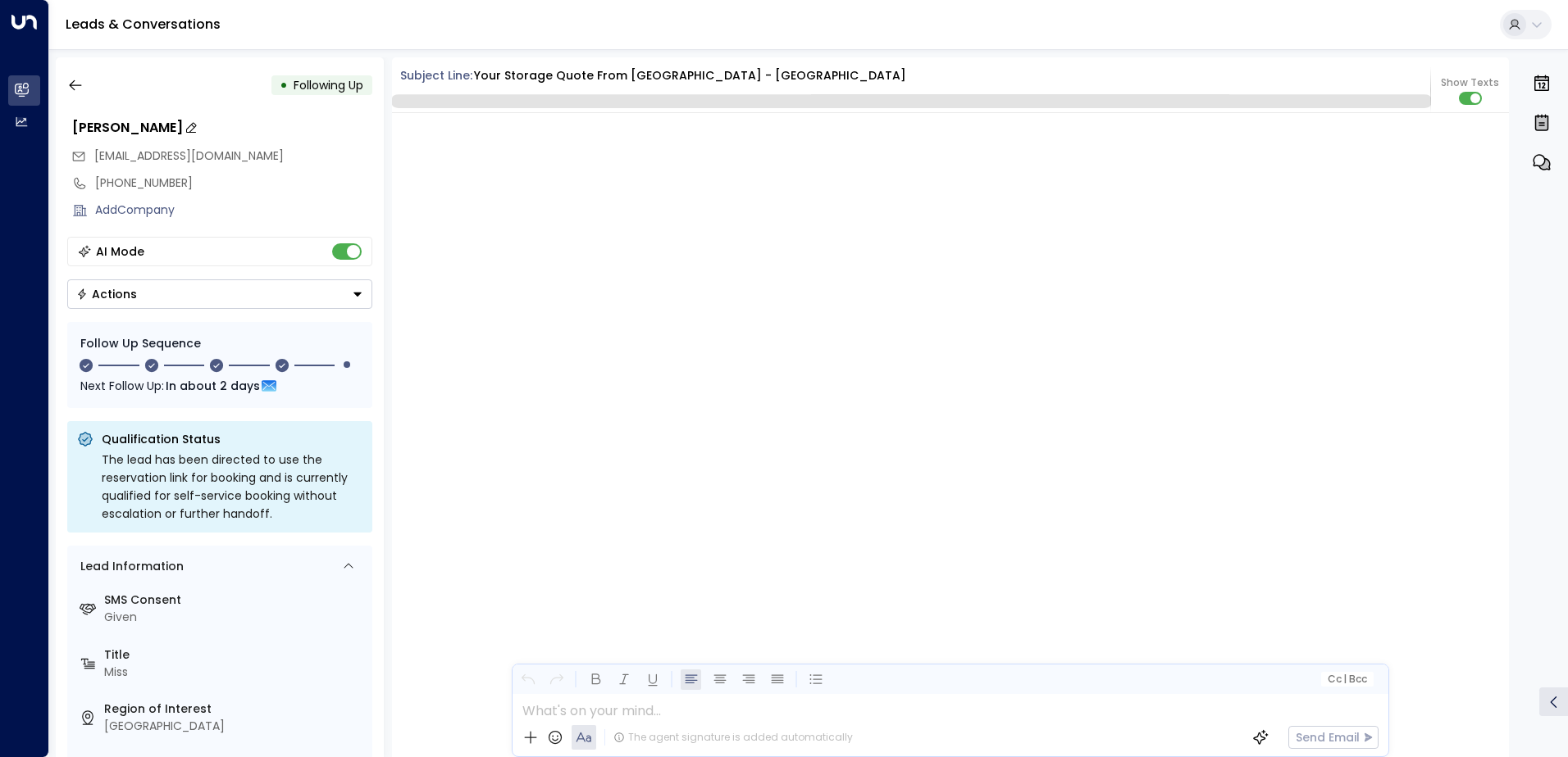
scroll to position [2446, 0]
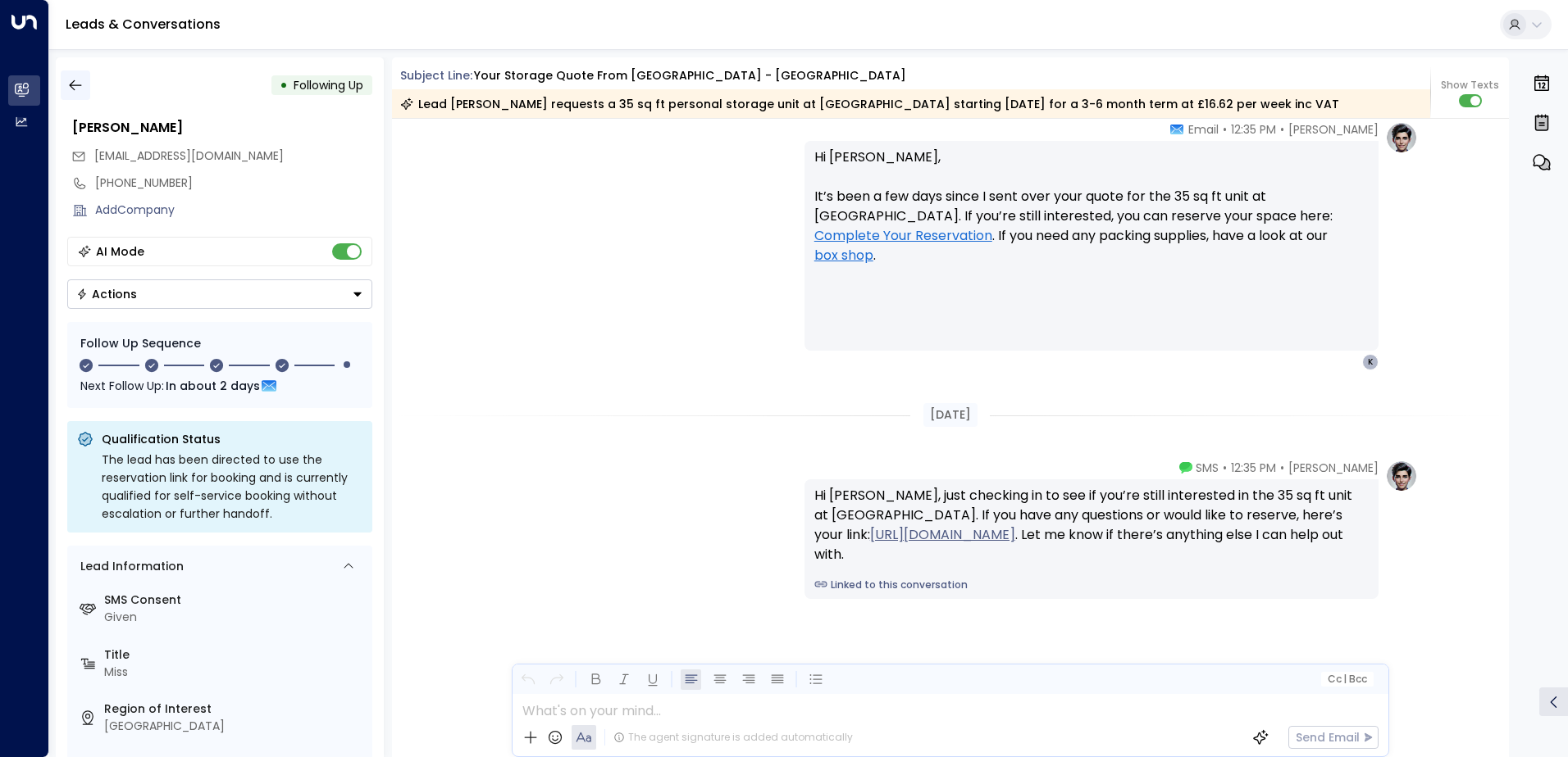
click at [77, 83] on icon "button" at bounding box center [75, 85] width 17 height 17
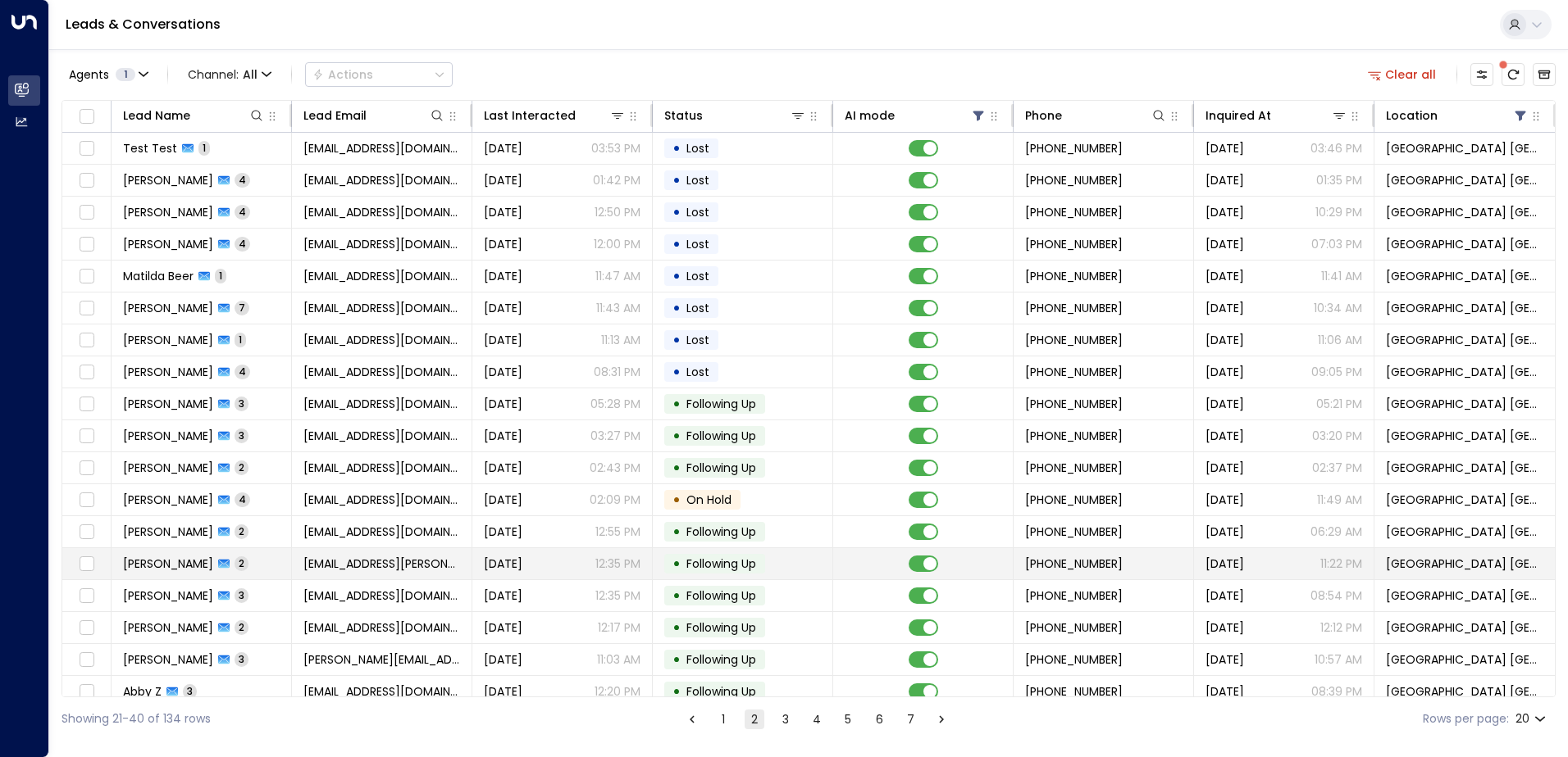
click at [370, 573] on td "[EMAIL_ADDRESS][PERSON_NAME][DOMAIN_NAME]" at bounding box center [381, 564] width 180 height 32
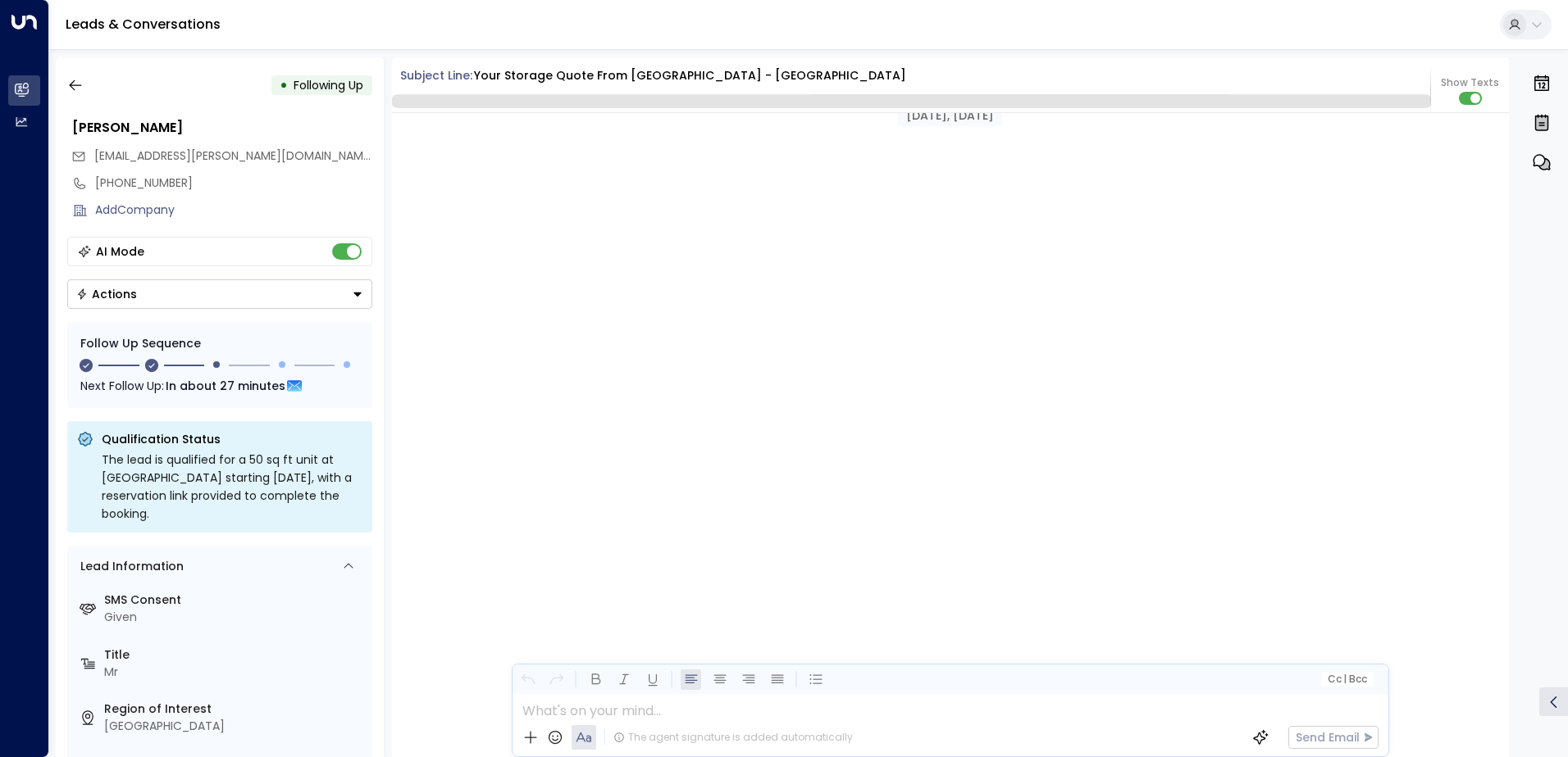
scroll to position [1543, 0]
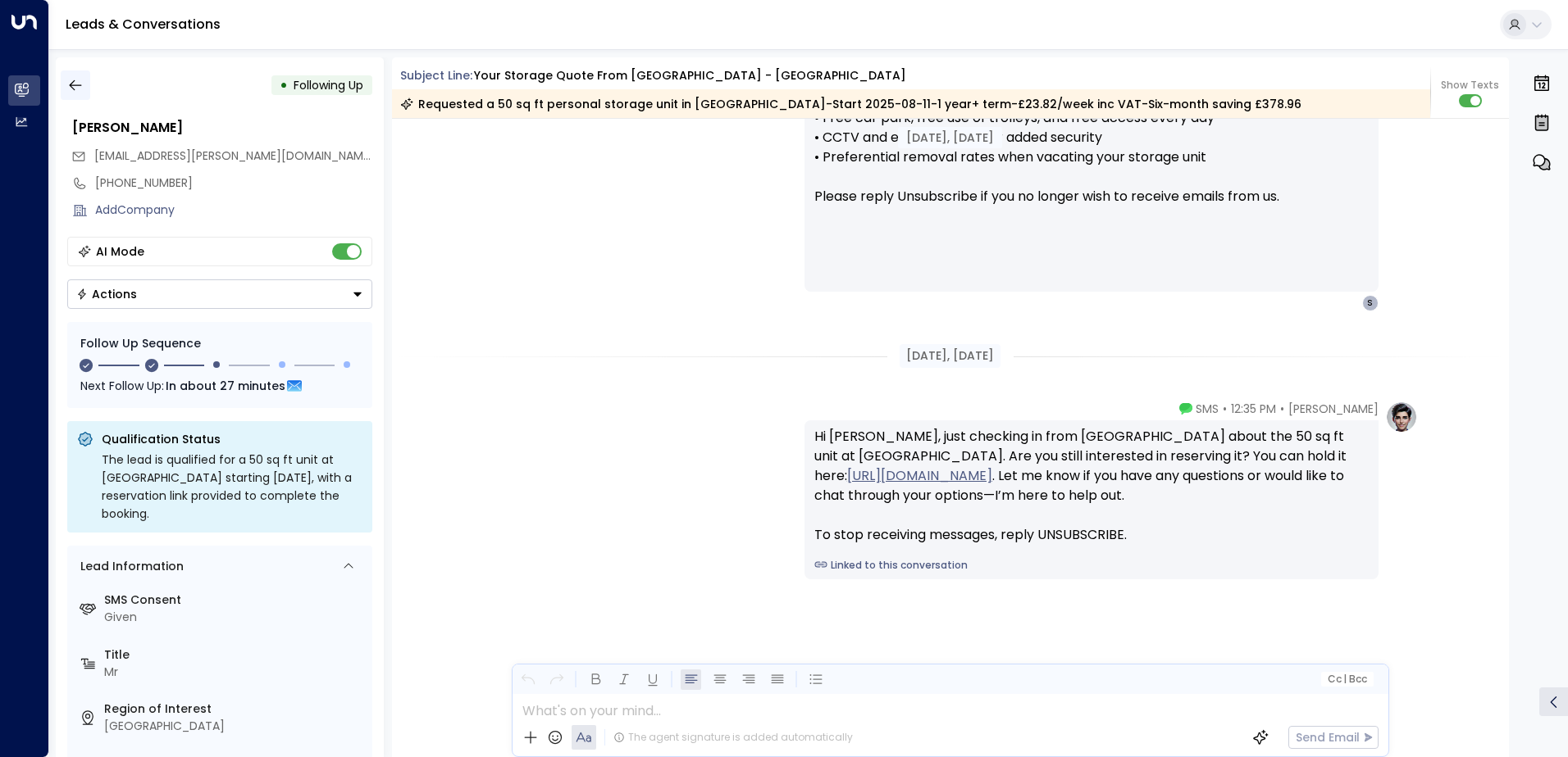
click at [72, 92] on icon "button" at bounding box center [75, 85] width 17 height 17
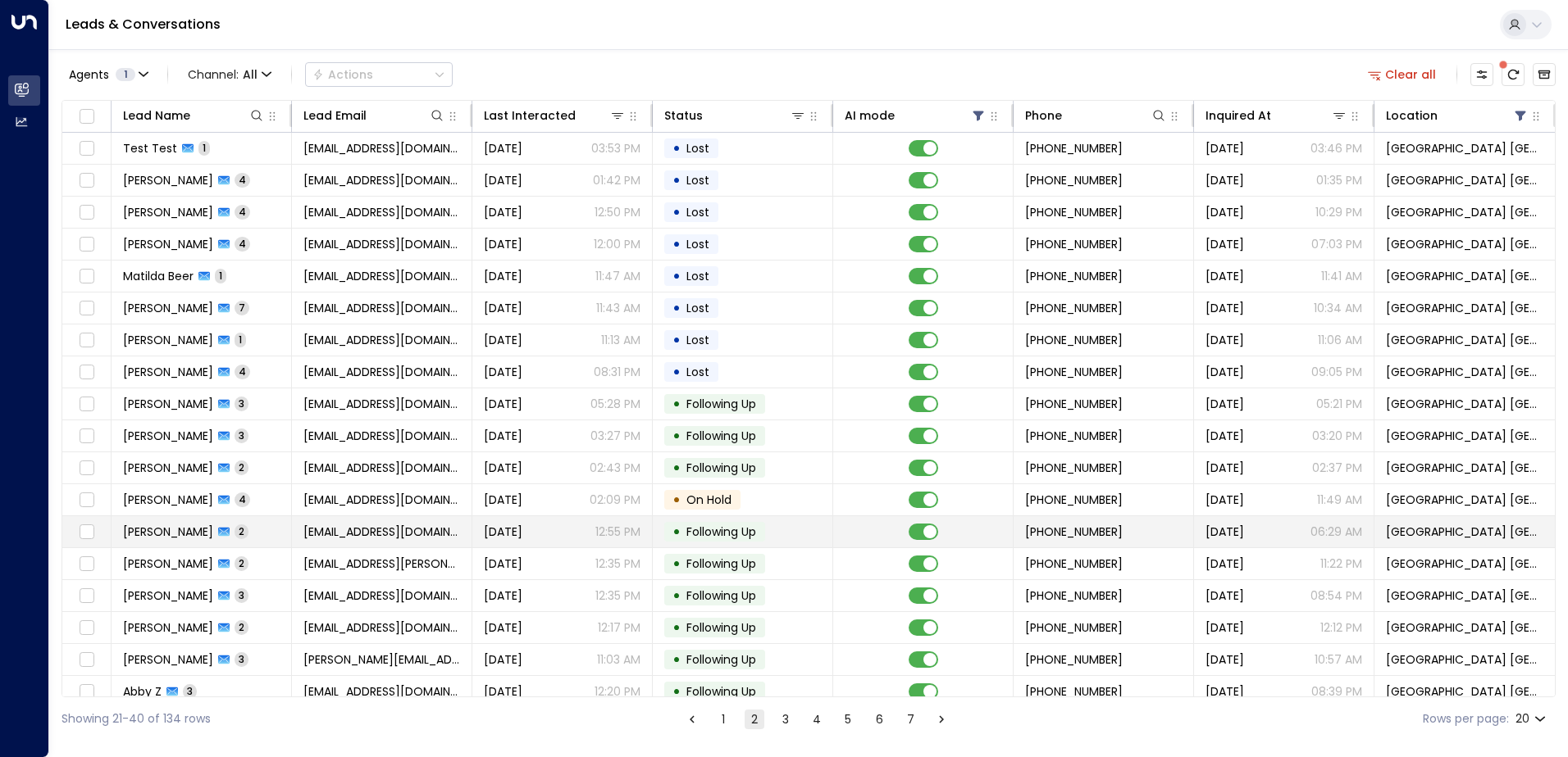
click at [368, 531] on span "[EMAIL_ADDRESS][DOMAIN_NAME]" at bounding box center [381, 532] width 157 height 17
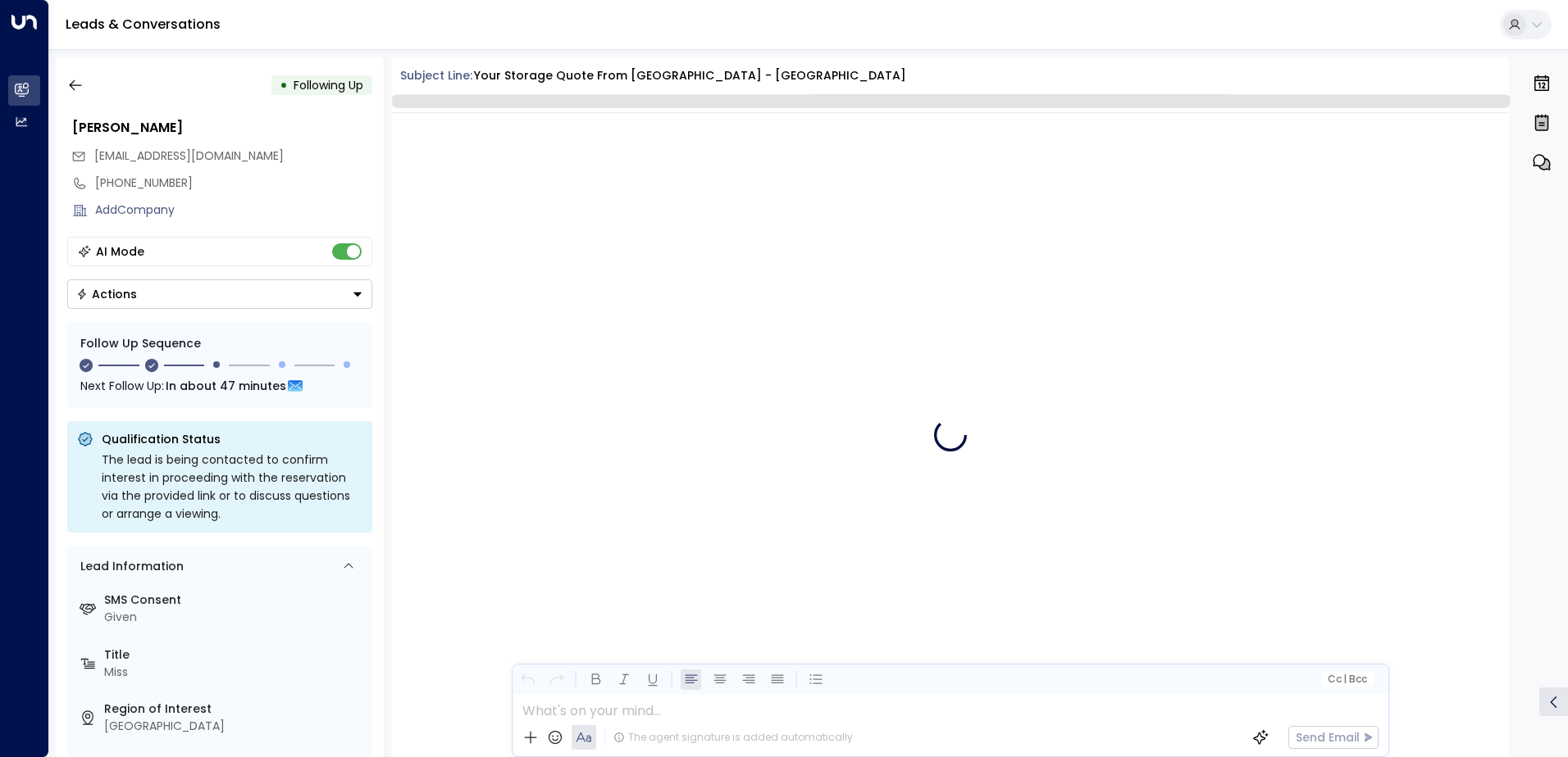
scroll to position [1424, 0]
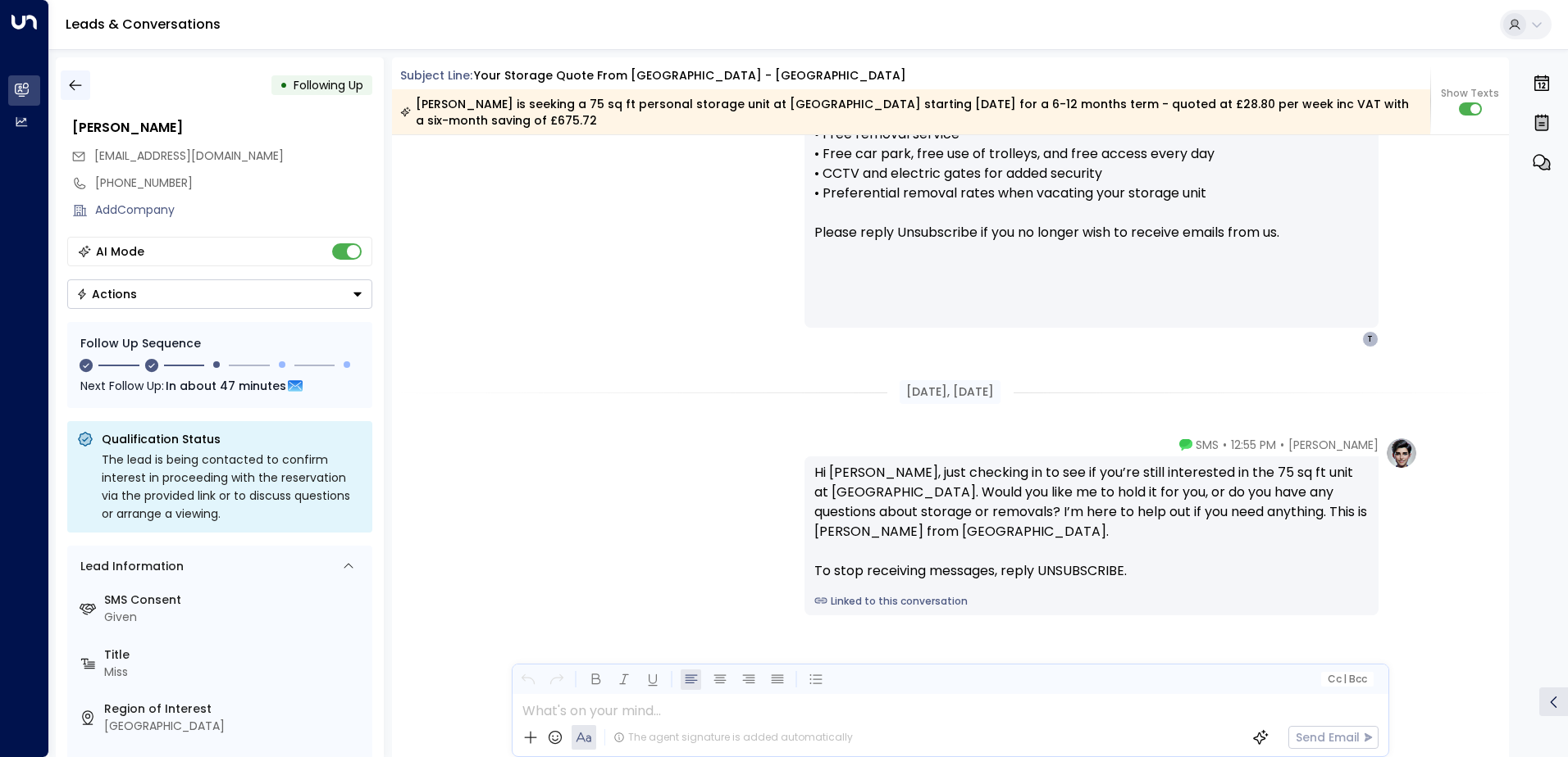
click at [71, 90] on icon "button" at bounding box center [75, 85] width 17 height 17
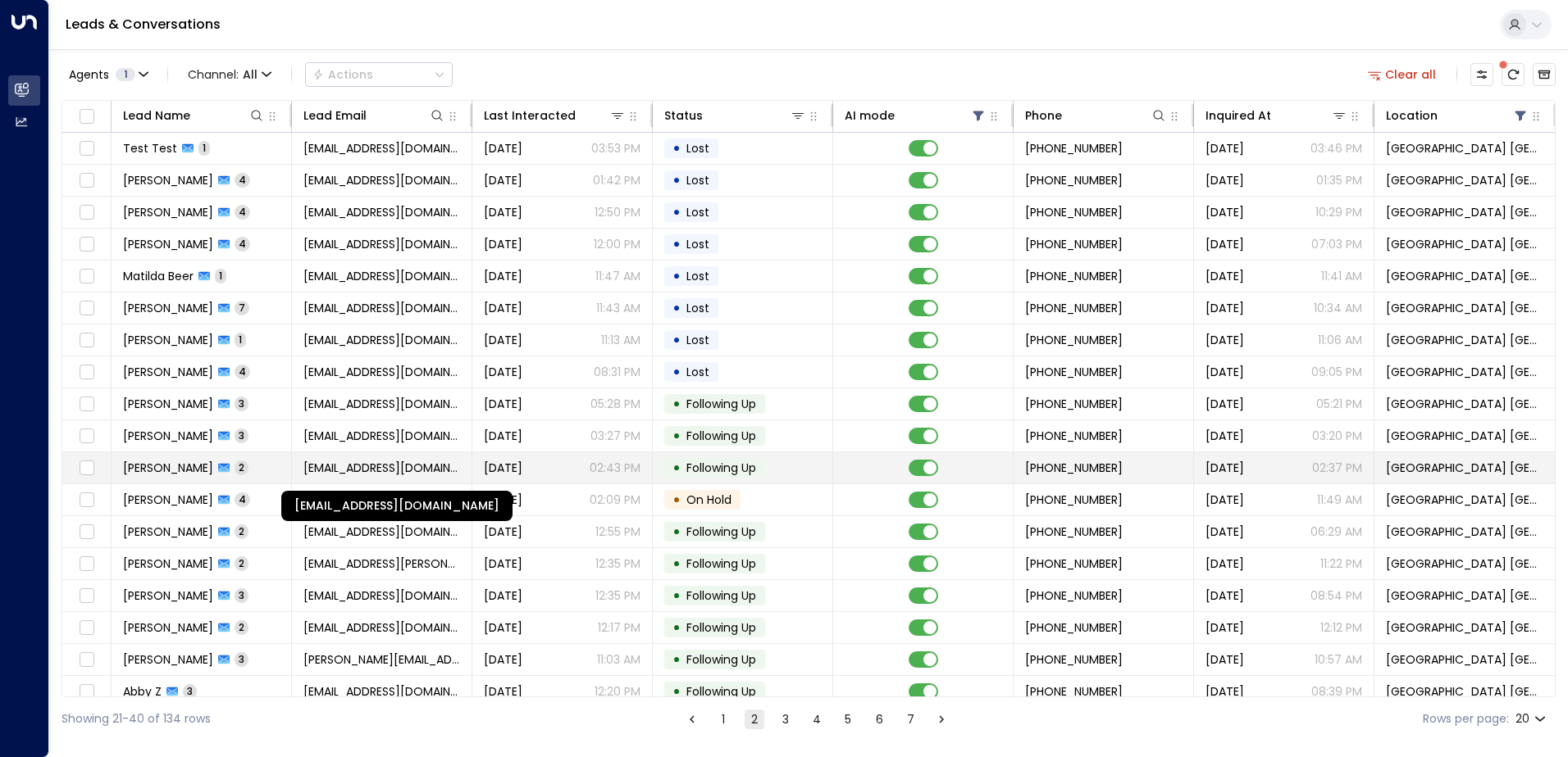
click at [323, 468] on span "[EMAIL_ADDRESS][DOMAIN_NAME]" at bounding box center [381, 468] width 157 height 17
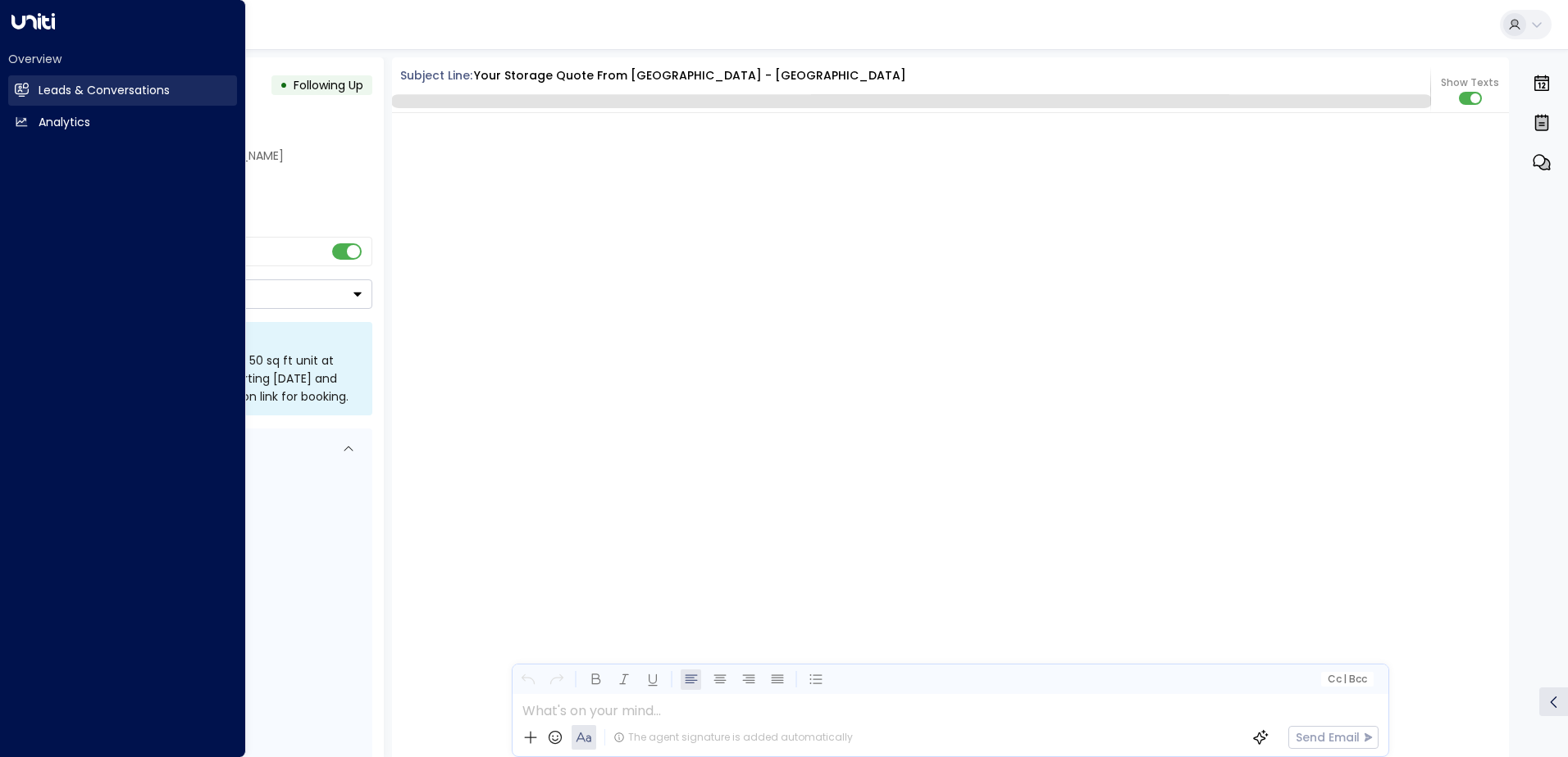
scroll to position [1377, 0]
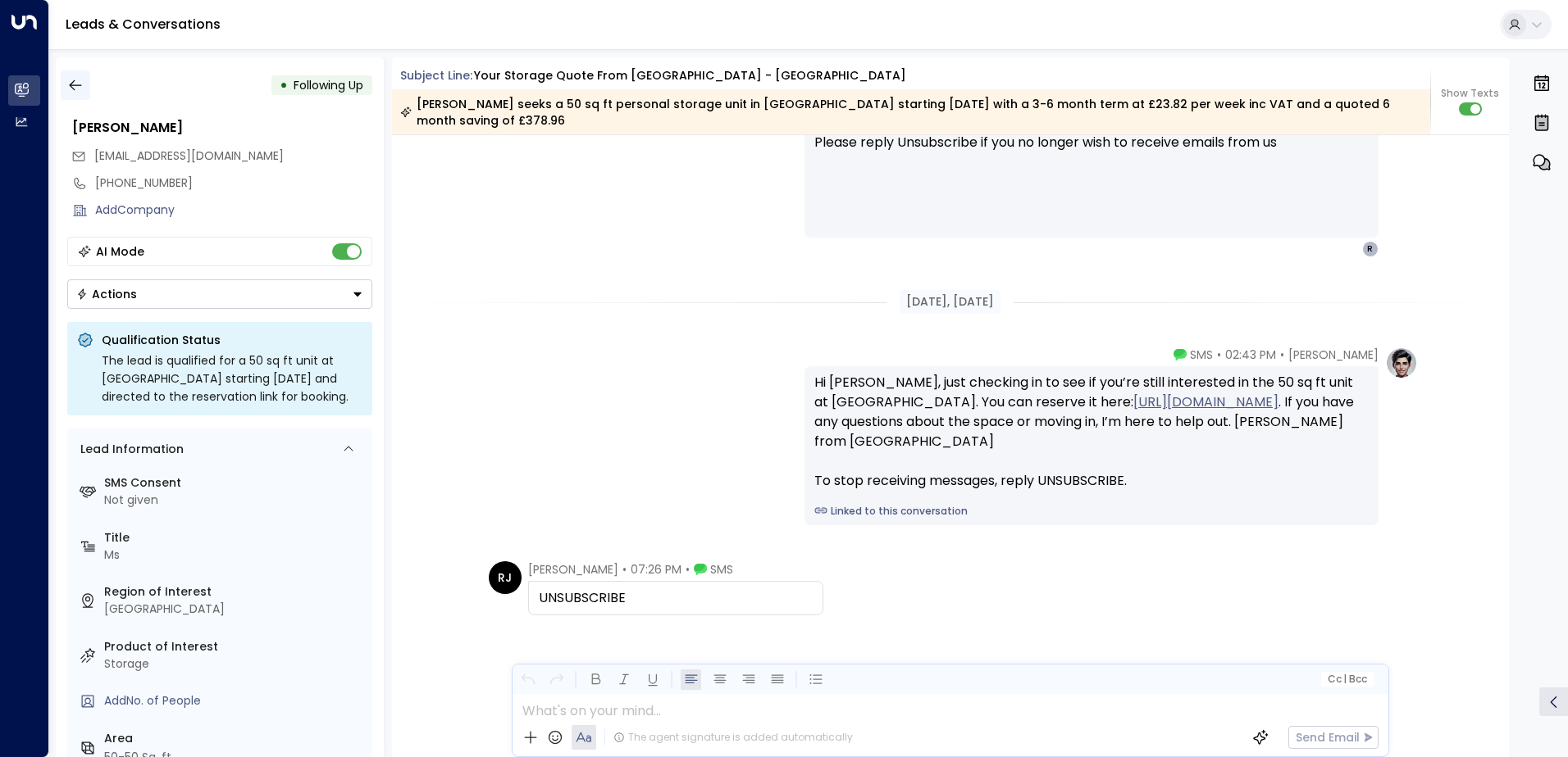
click at [80, 79] on icon "button" at bounding box center [75, 85] width 17 height 17
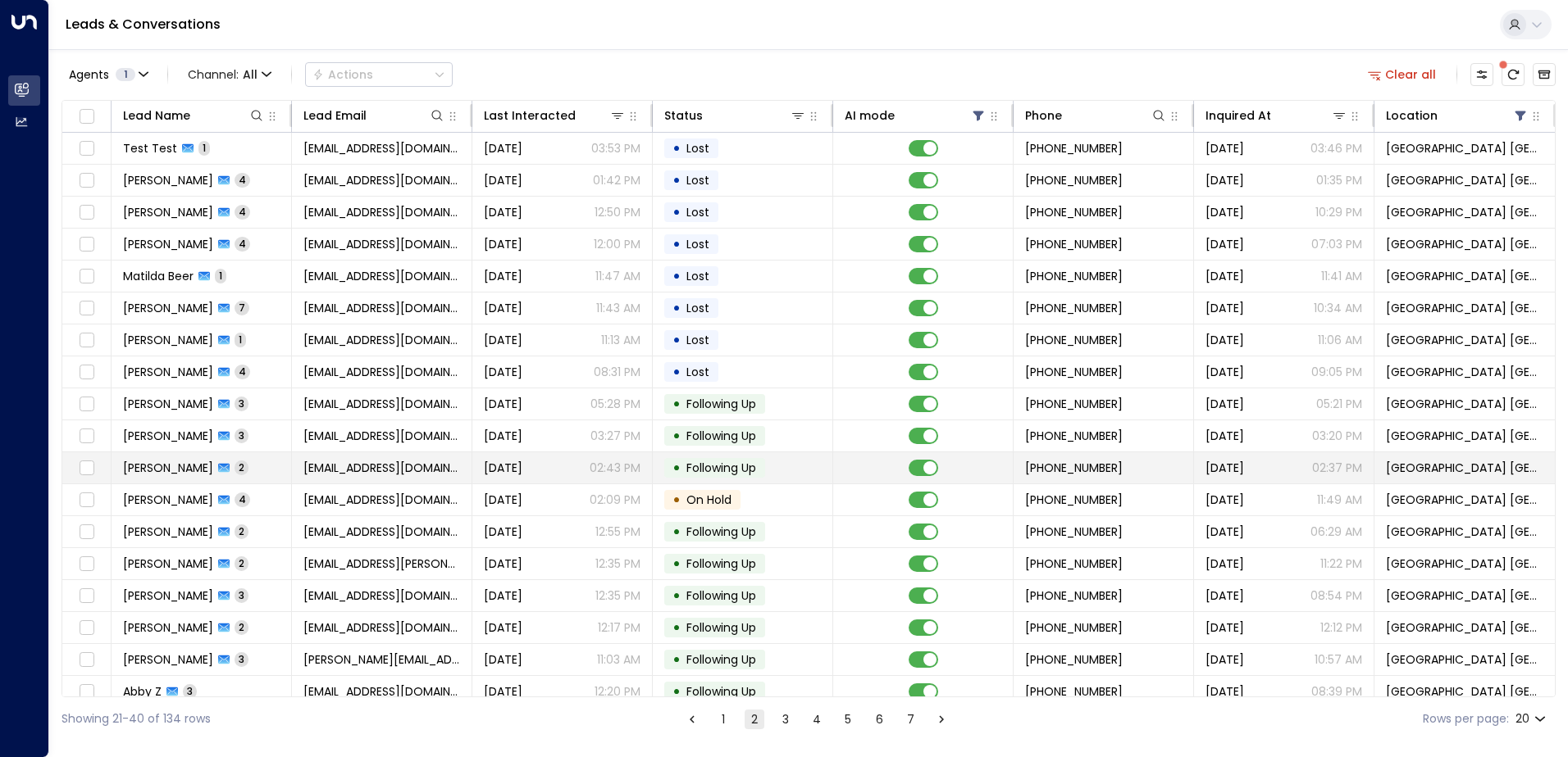
click at [718, 464] on span "Following Up" at bounding box center [721, 468] width 70 height 17
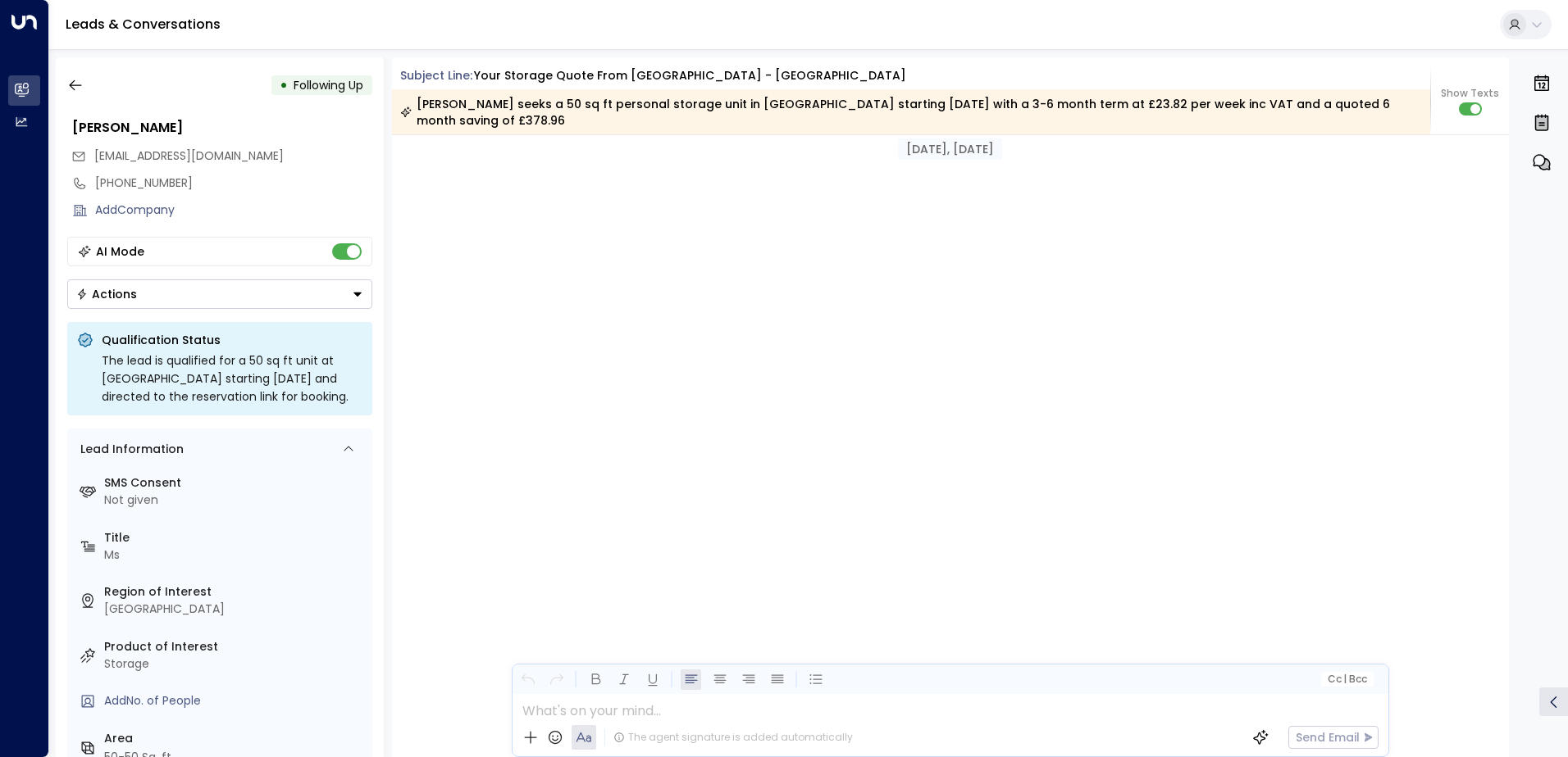
scroll to position [1383, 0]
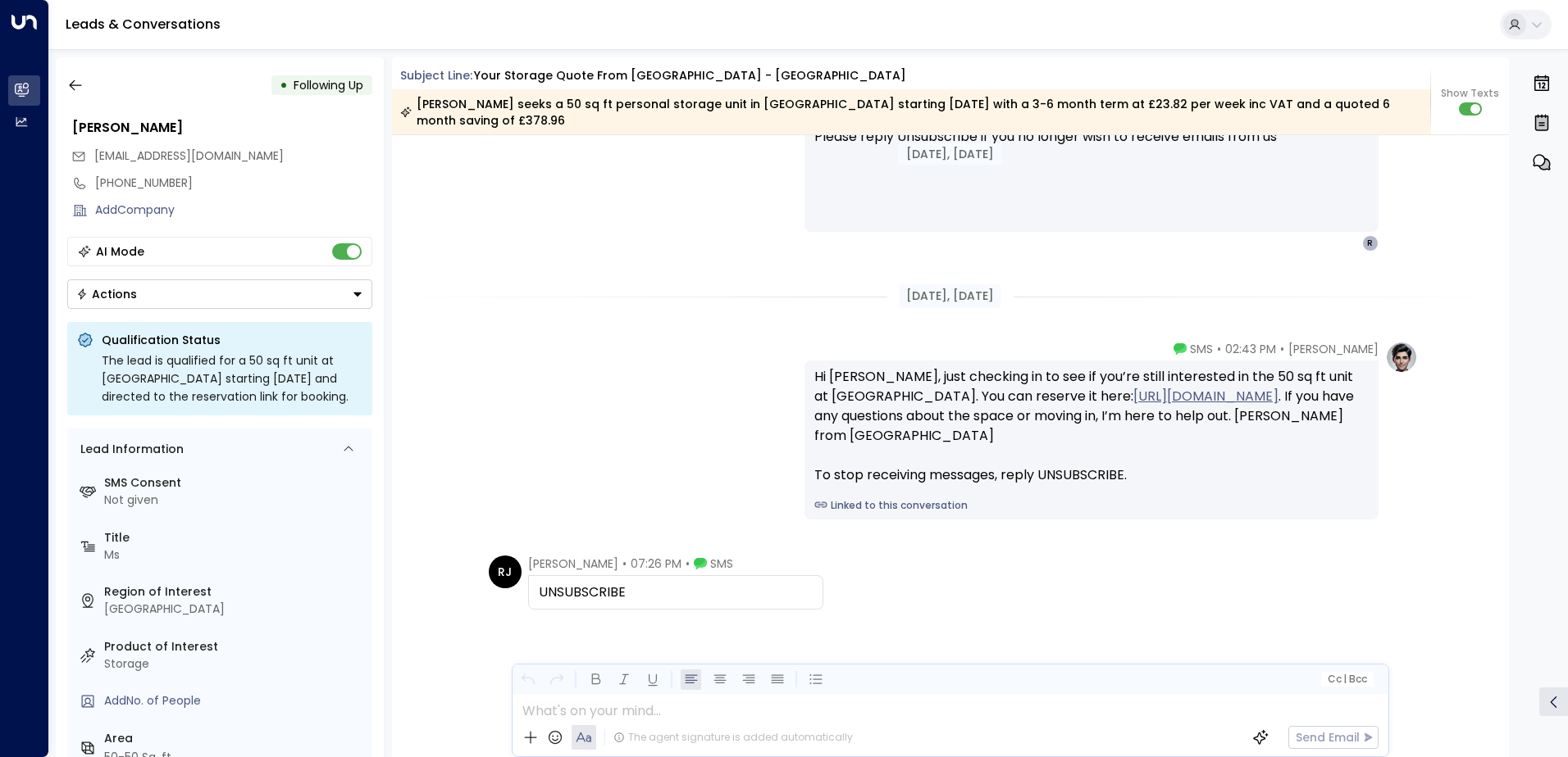
click at [161, 294] on button "Actions" at bounding box center [220, 294] width 305 height 30
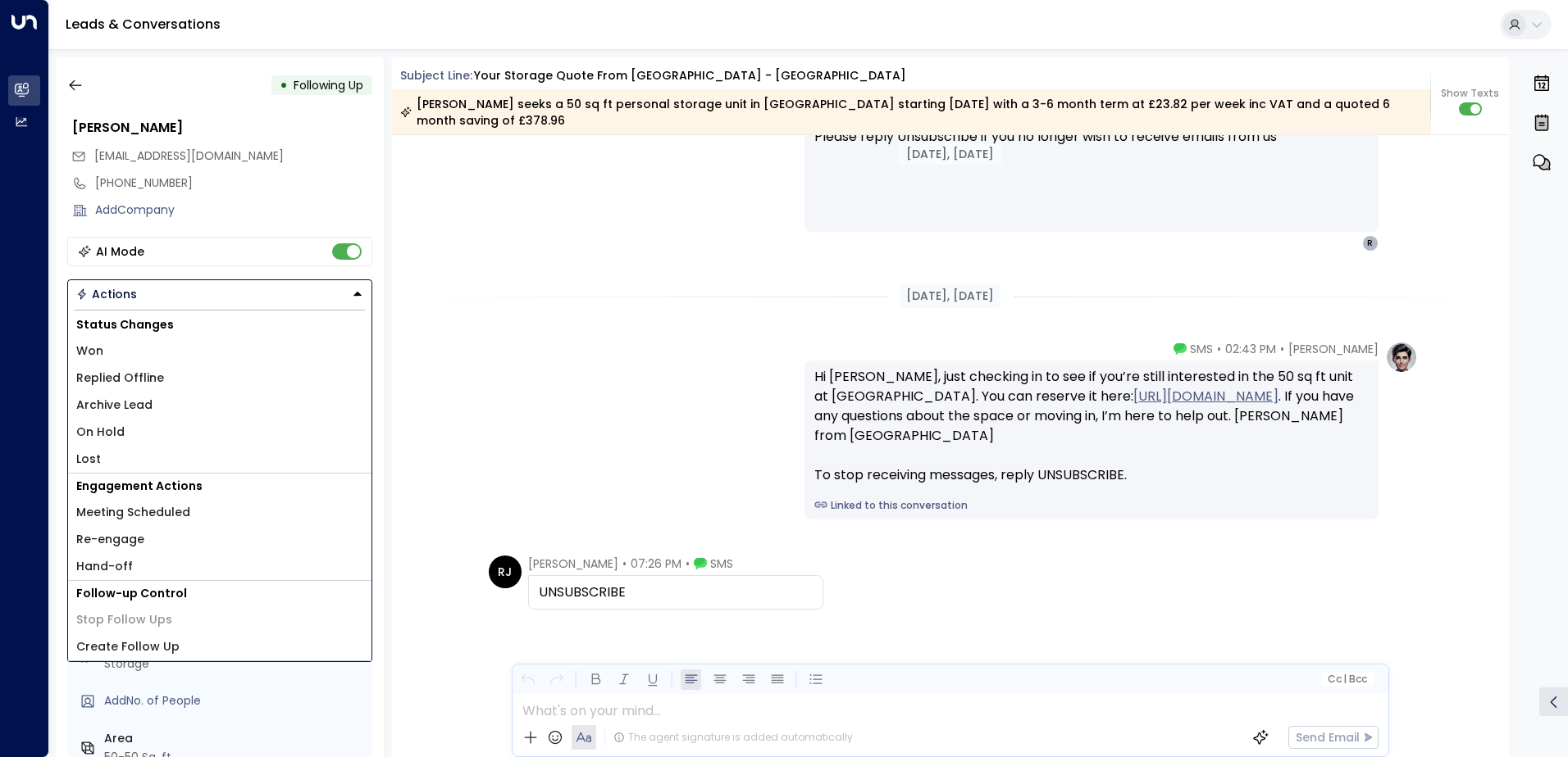
click at [100, 459] on li "Lost" at bounding box center [220, 459] width 303 height 27
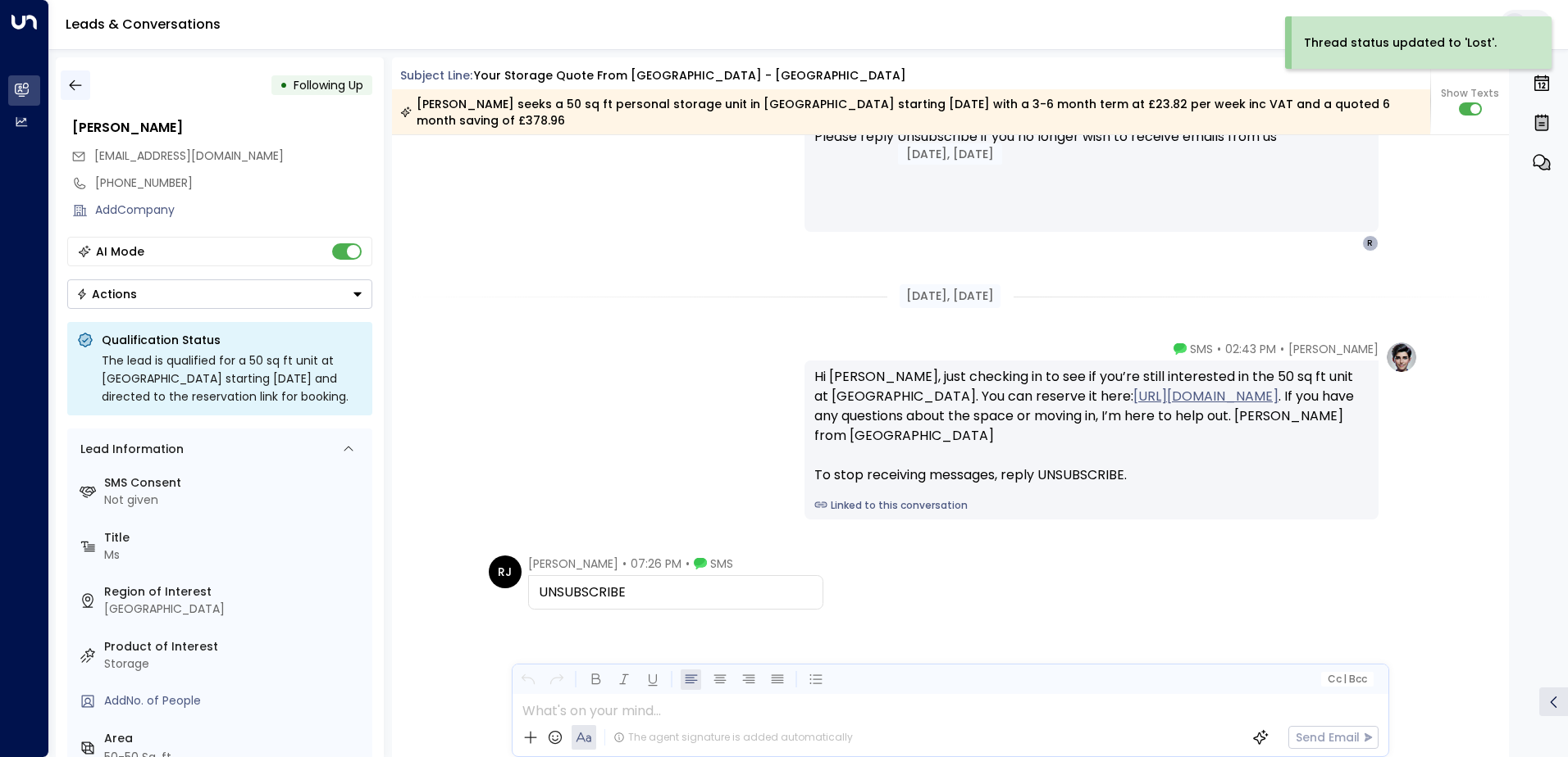
click at [74, 90] on icon "button" at bounding box center [75, 86] width 12 height 11
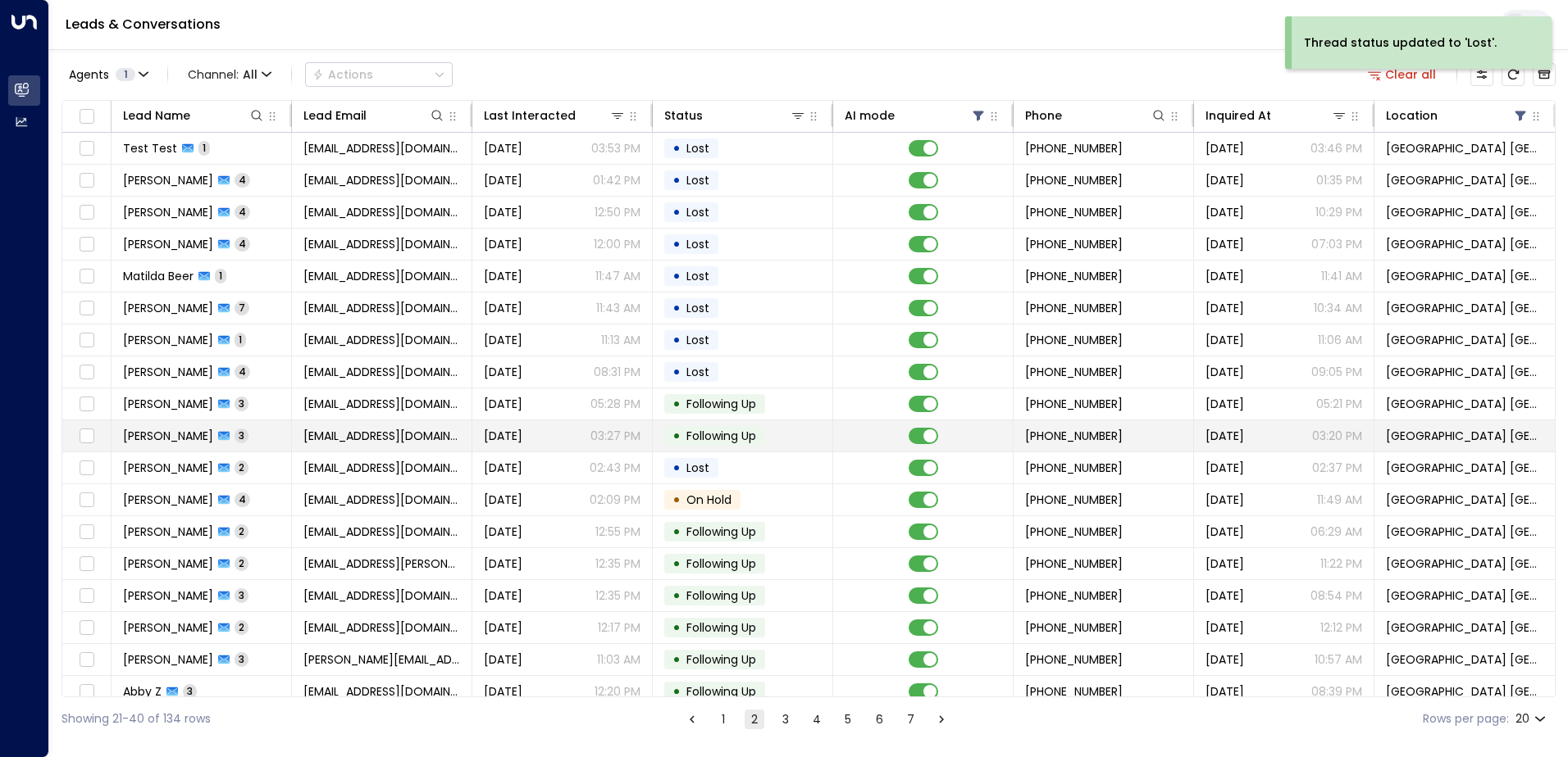
click at [280, 434] on td "[PERSON_NAME] Dar 3" at bounding box center [201, 436] width 180 height 32
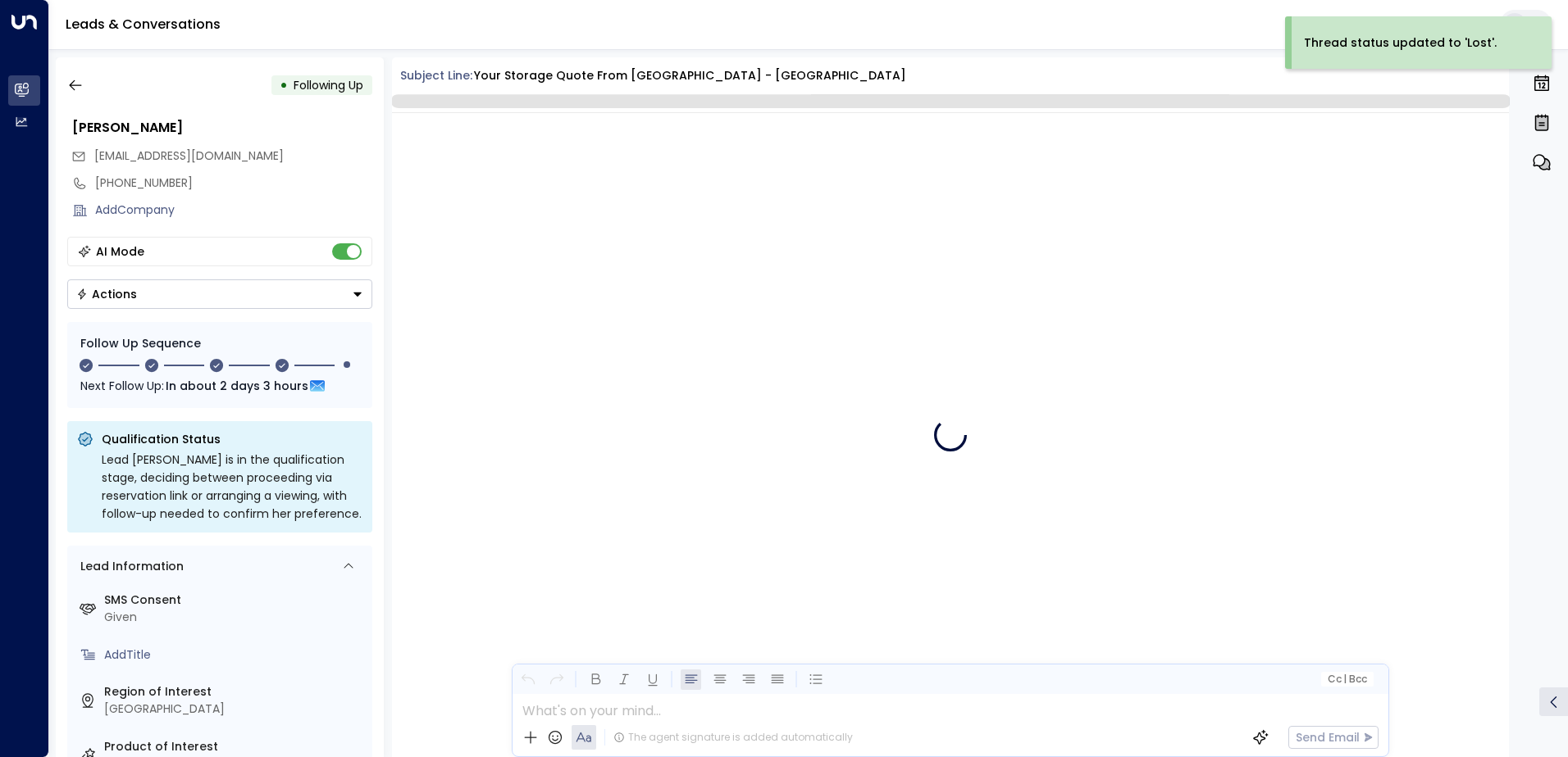
scroll to position [2855, 0]
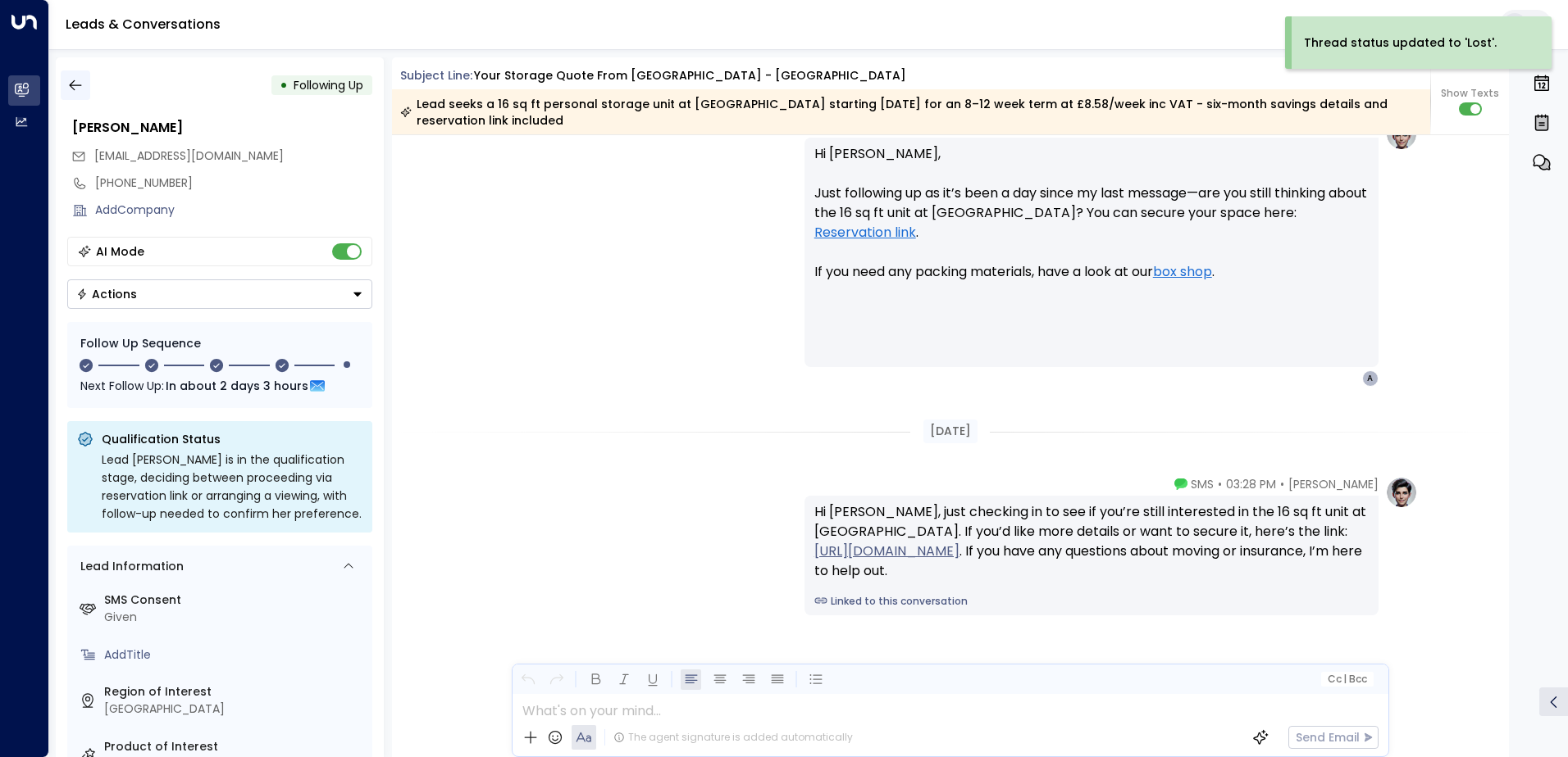
click at [82, 86] on icon "button" at bounding box center [75, 85] width 17 height 17
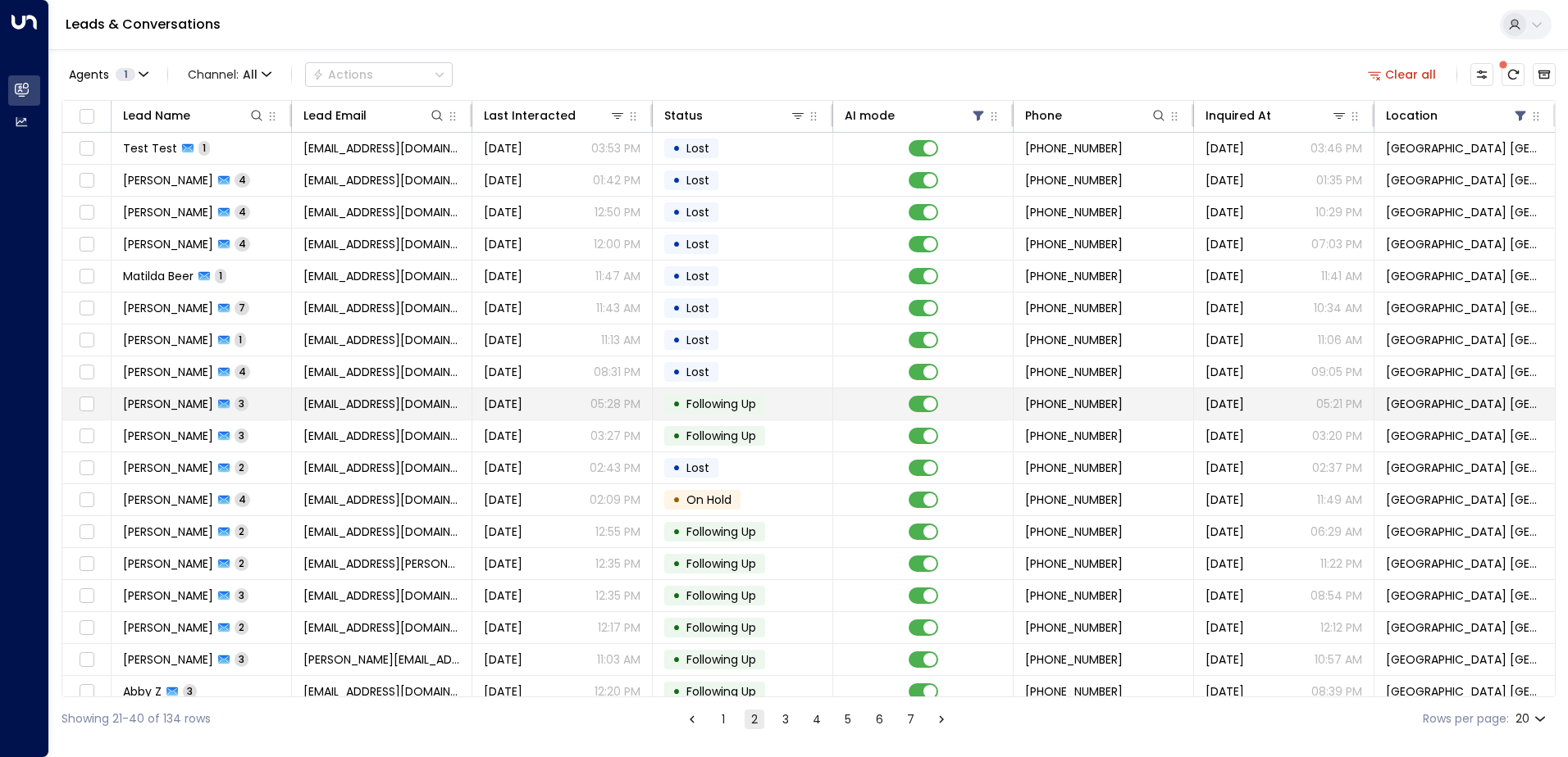
click at [373, 409] on span "[EMAIL_ADDRESS][DOMAIN_NAME]" at bounding box center [381, 404] width 157 height 17
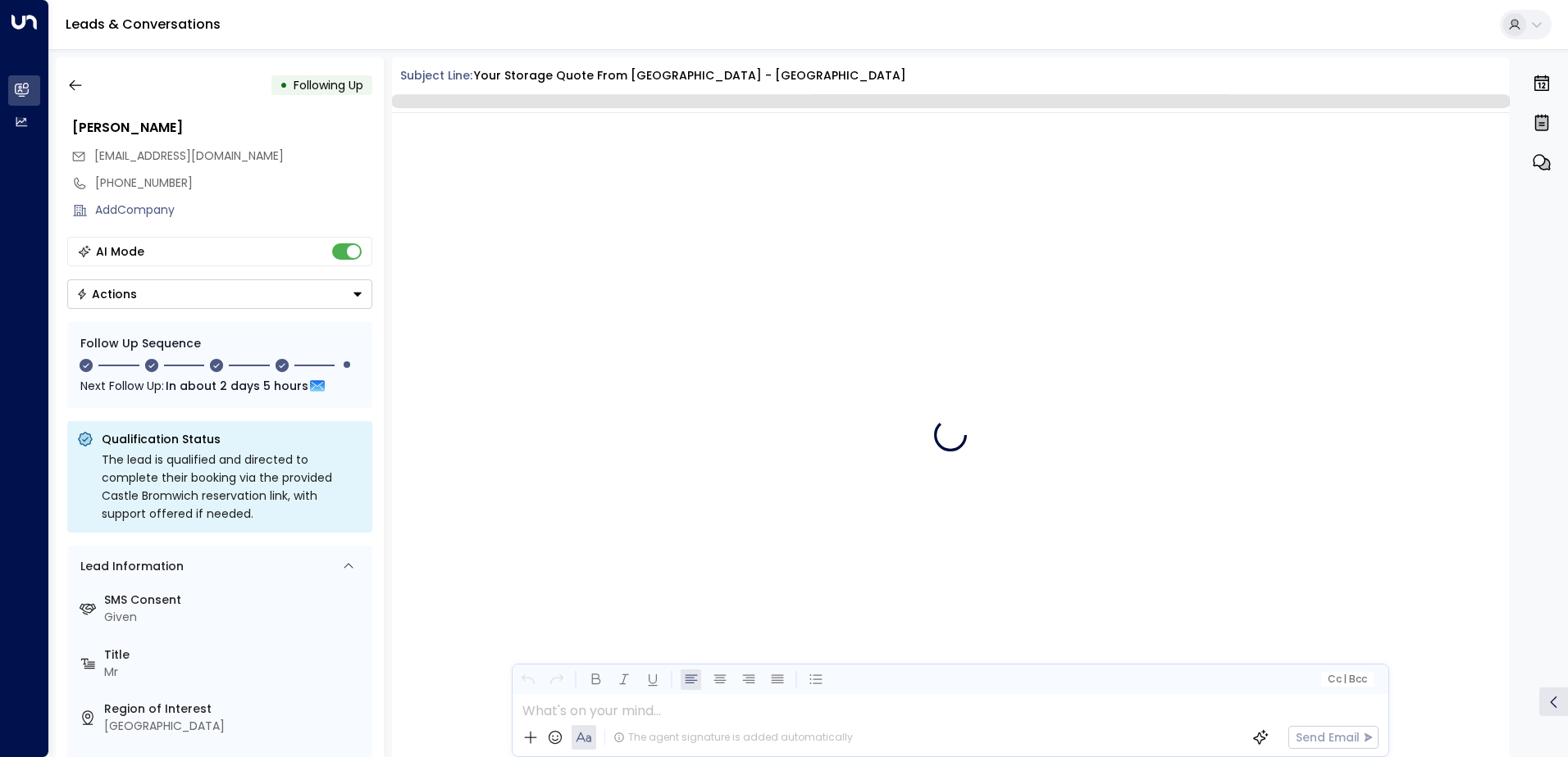
scroll to position [2697, 0]
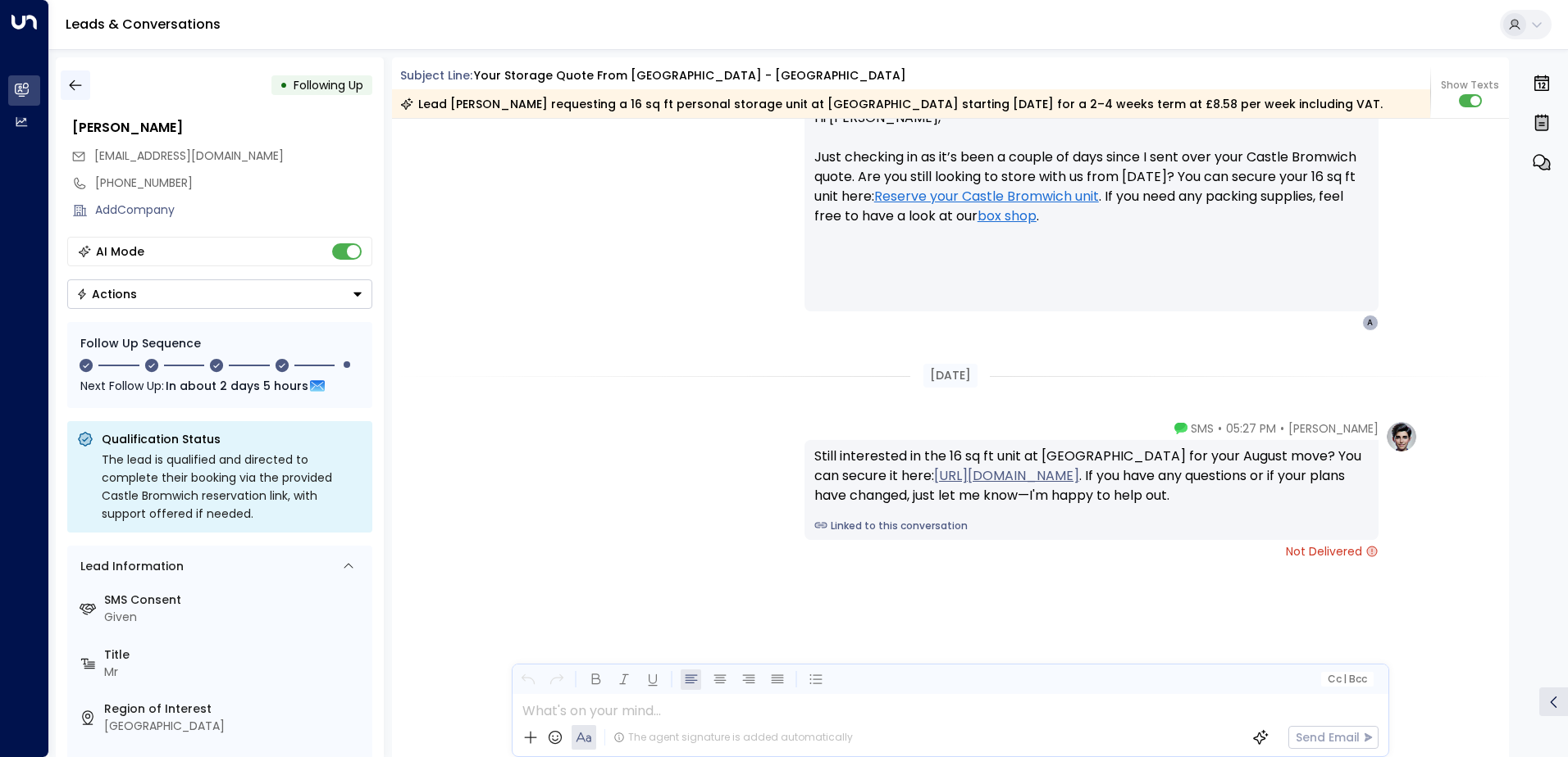
click at [79, 76] on button "button" at bounding box center [76, 86] width 30 height 30
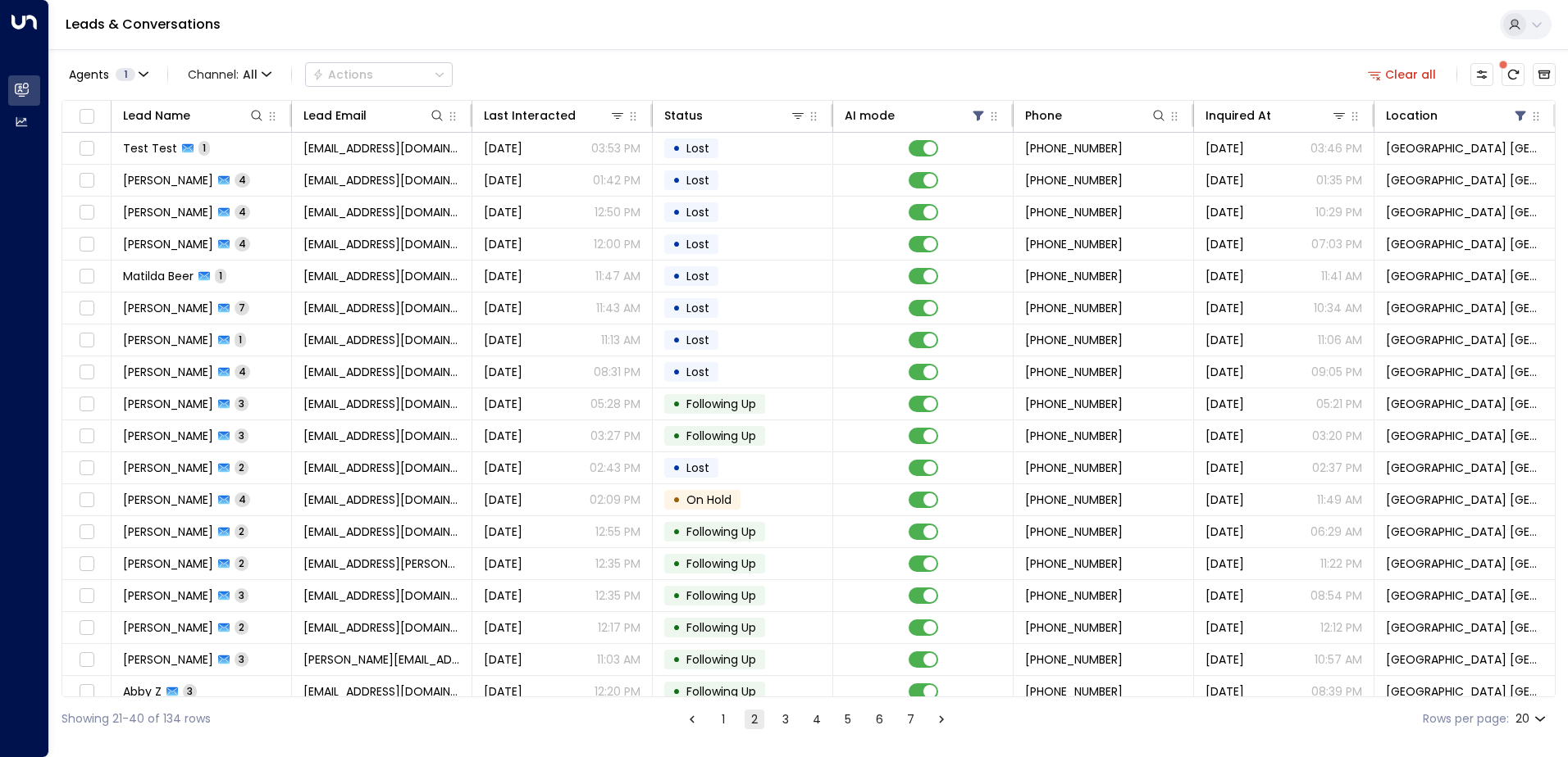
click at [719, 721] on button "1" at bounding box center [723, 720] width 20 height 20
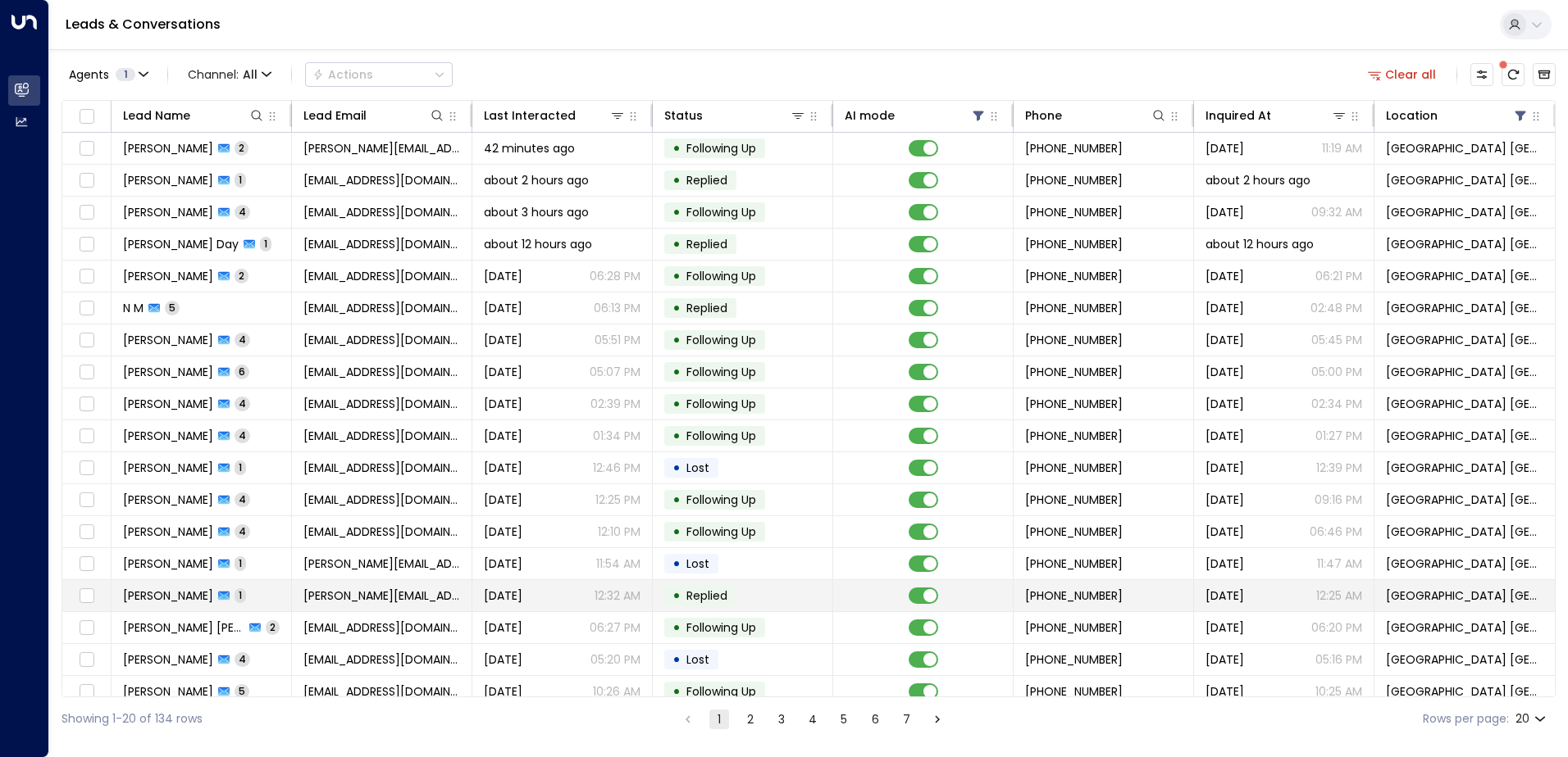
scroll to position [81, 0]
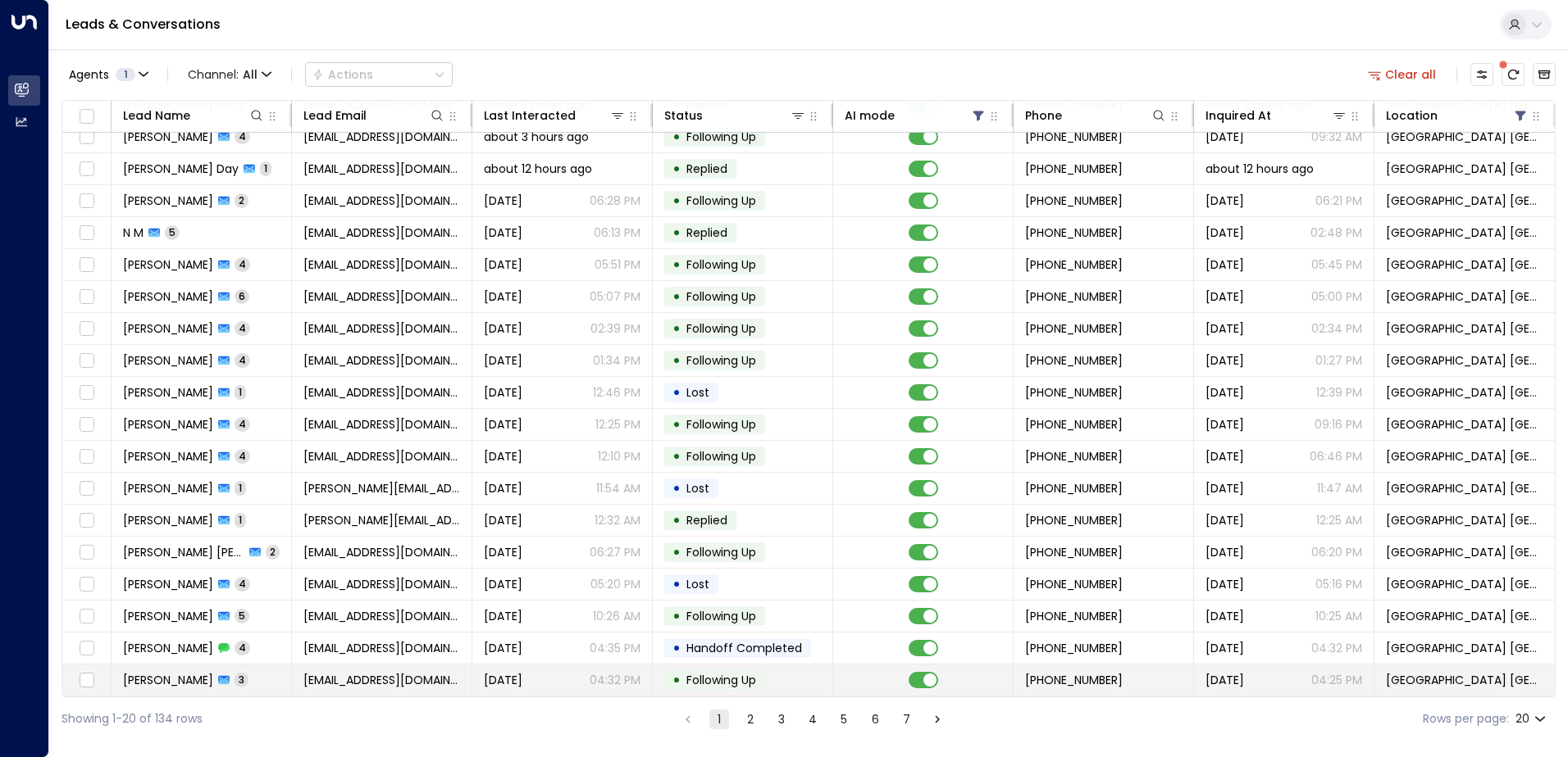
click at [278, 673] on td "[PERSON_NAME] 3" at bounding box center [201, 680] width 180 height 32
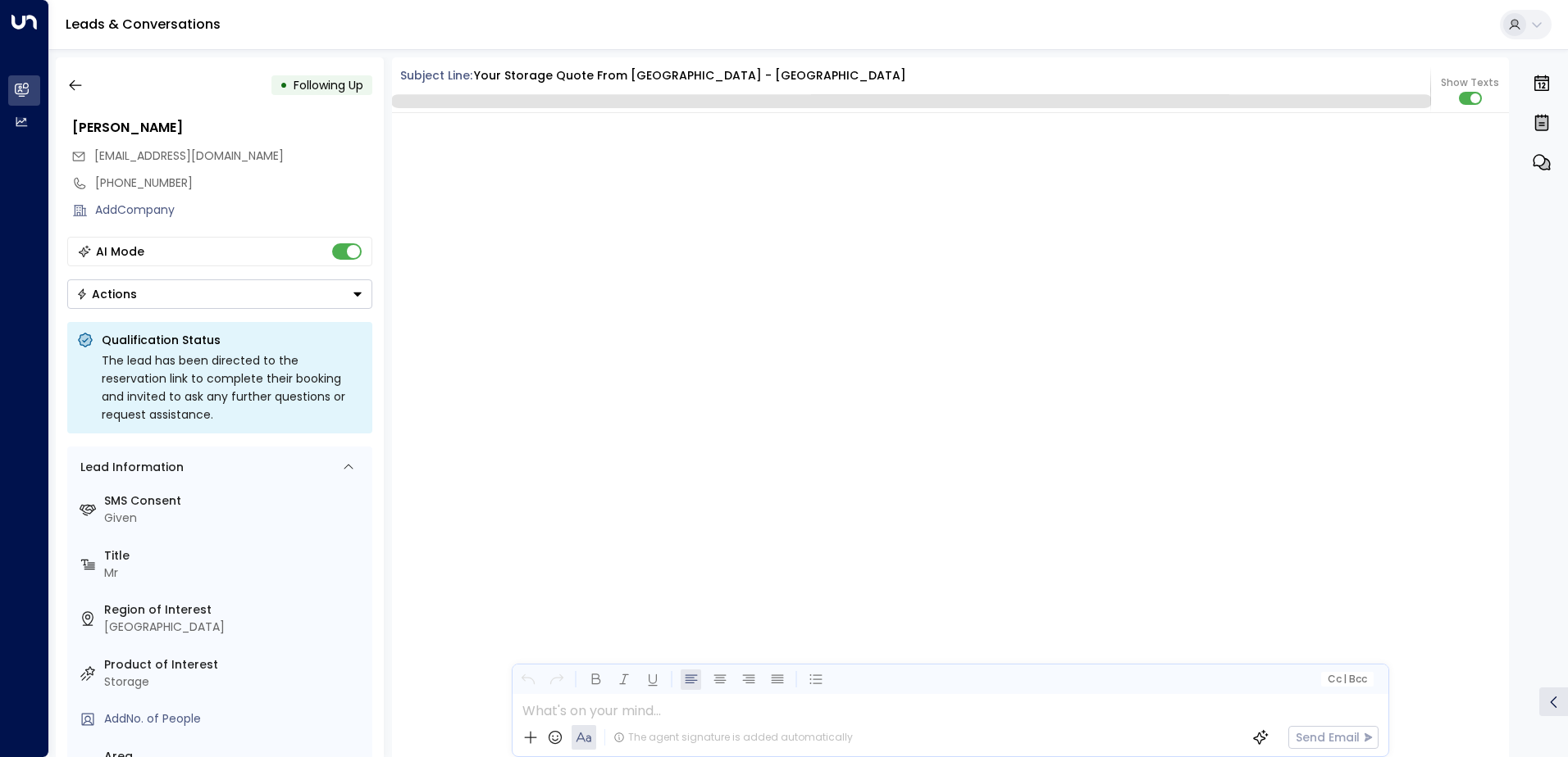
scroll to position [3395, 0]
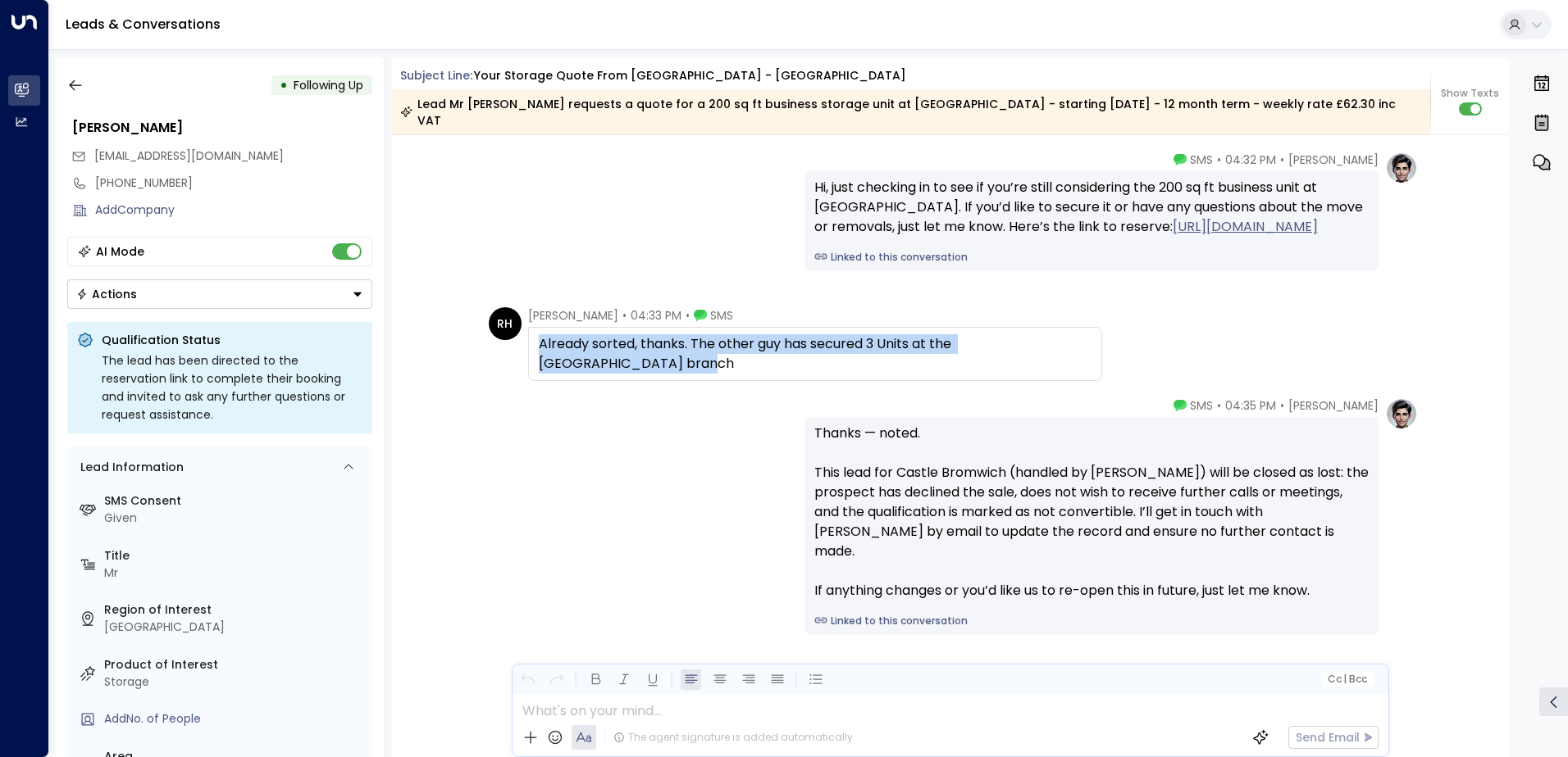
drag, startPoint x: 615, startPoint y: 348, endPoint x: 538, endPoint y: 316, distance: 83.4
click at [538, 327] on div "Already sorted, thanks. The other guy has secured 3 Units at the [GEOGRAPHIC_DA…" at bounding box center [815, 353] width 574 height 54
drag, startPoint x: 538, startPoint y: 316, endPoint x: 570, endPoint y: 341, distance: 40.6
copy div "Already sorted, thanks. The other guy has secured 3 Units at the [GEOGRAPHIC_DA…"
